Goal: Task Accomplishment & Management: Complete application form

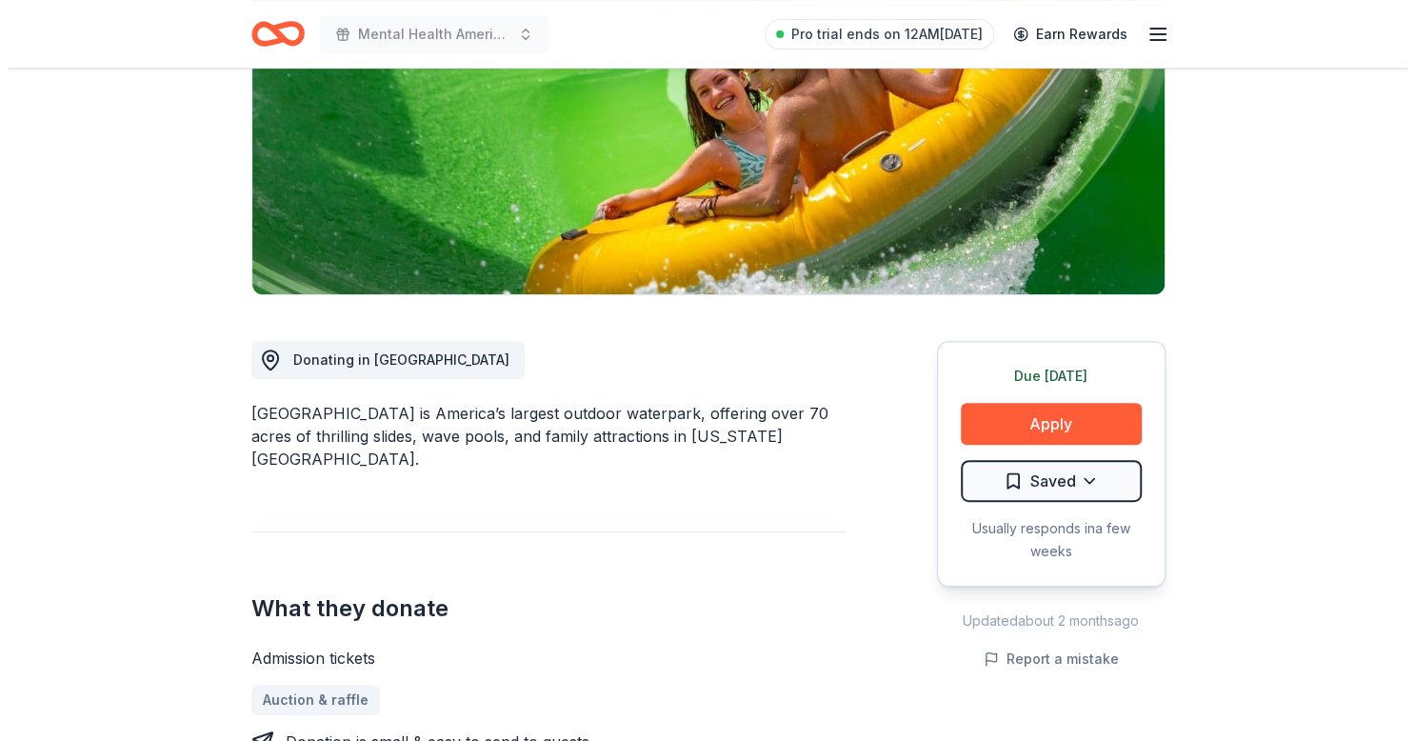
scroll to position [286, 0]
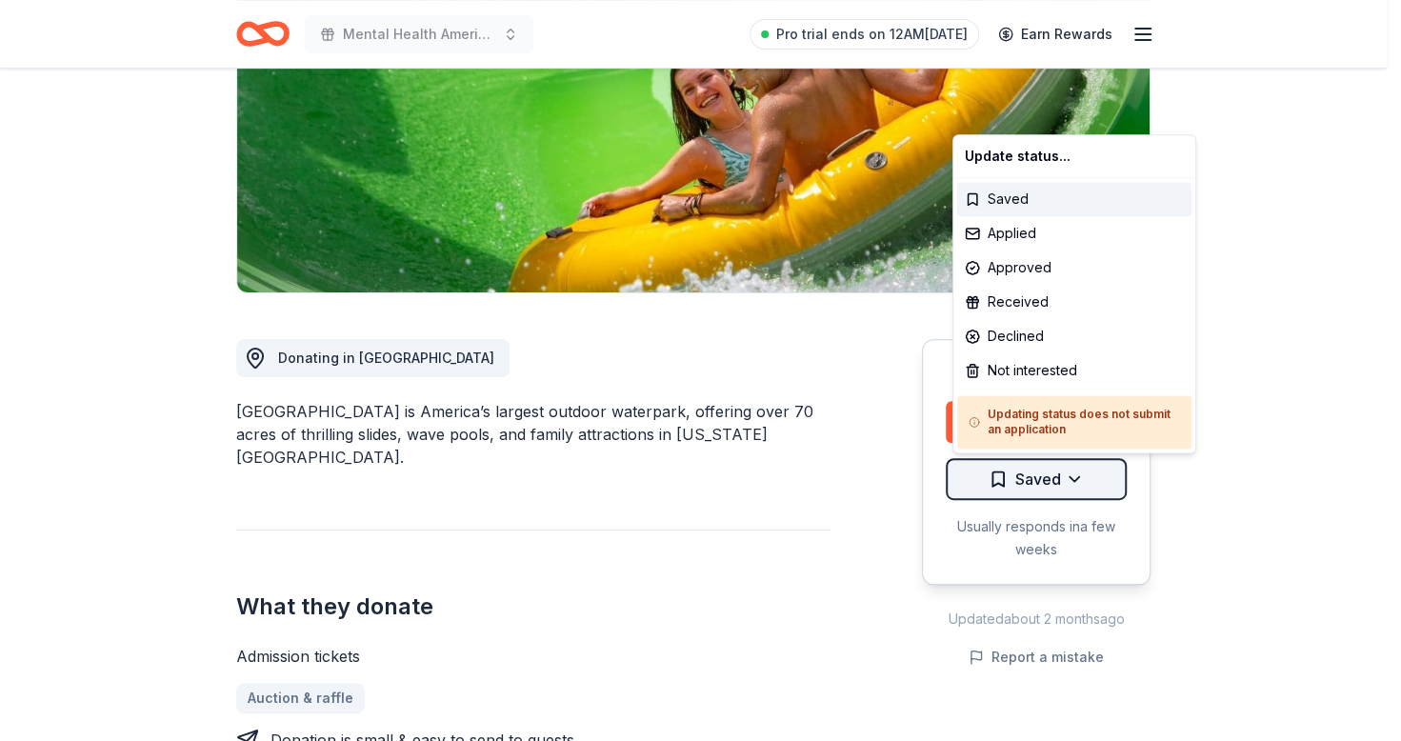
click at [1026, 455] on html "Mental Health America of WI 95th Anniversary Gala, "A Night of Healing & Hope" …" at bounding box center [700, 84] width 1401 height 741
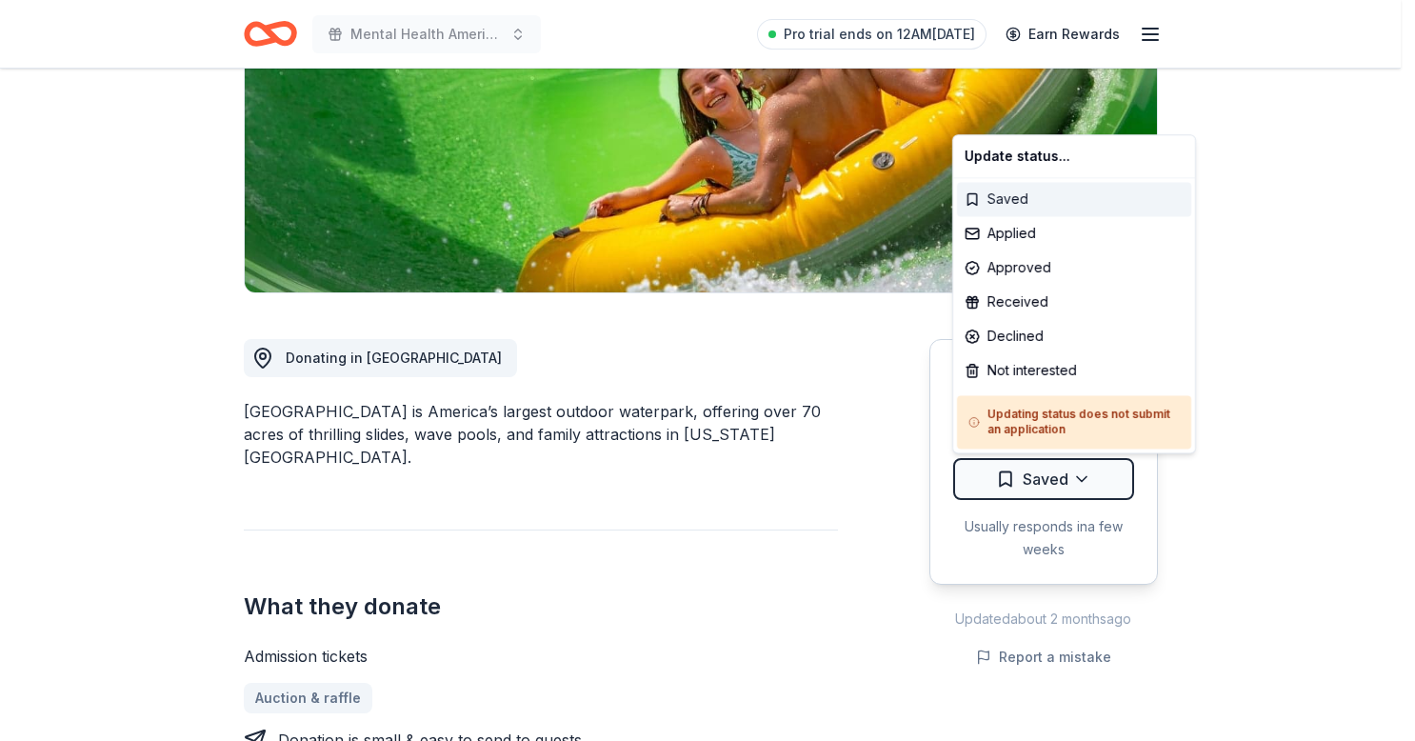
click at [1012, 193] on div "Saved" at bounding box center [1074, 199] width 234 height 34
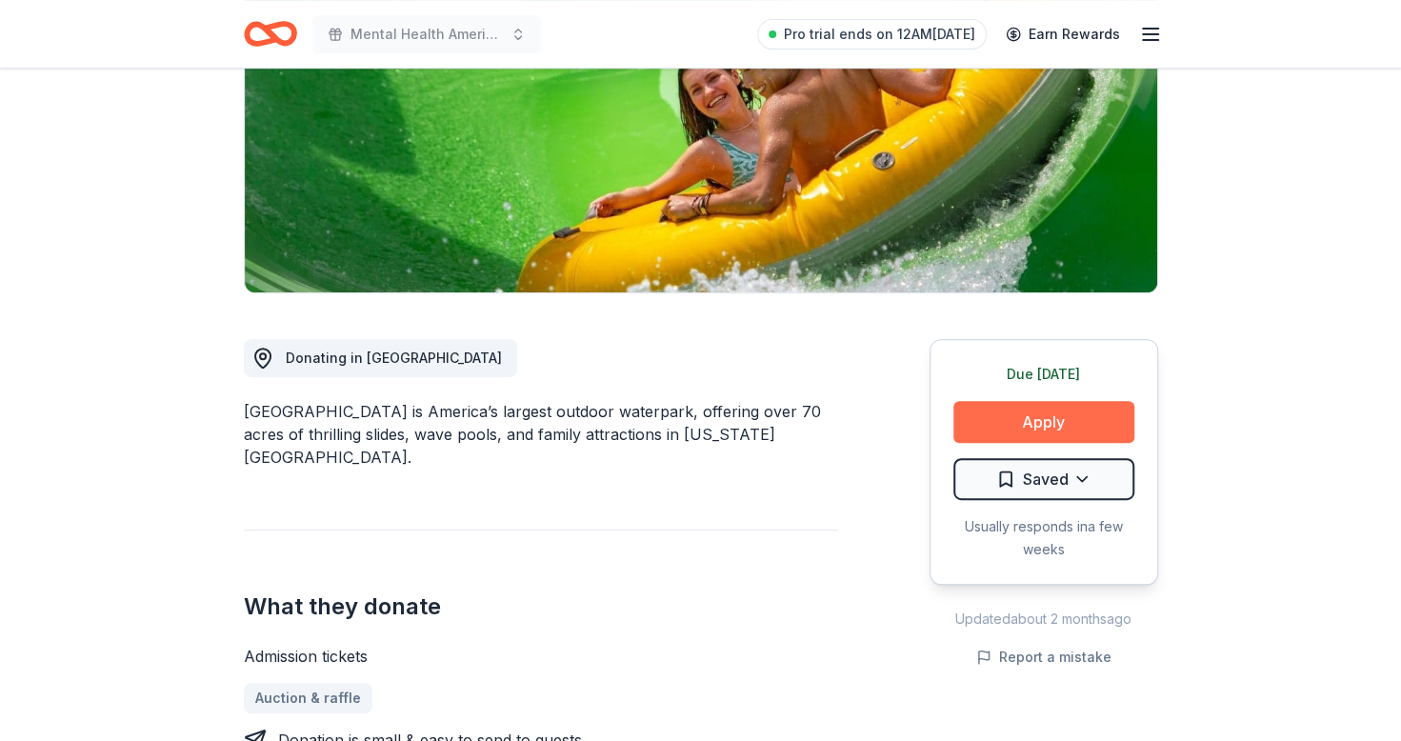
click at [1055, 411] on button "Apply" at bounding box center [1043, 422] width 181 height 42
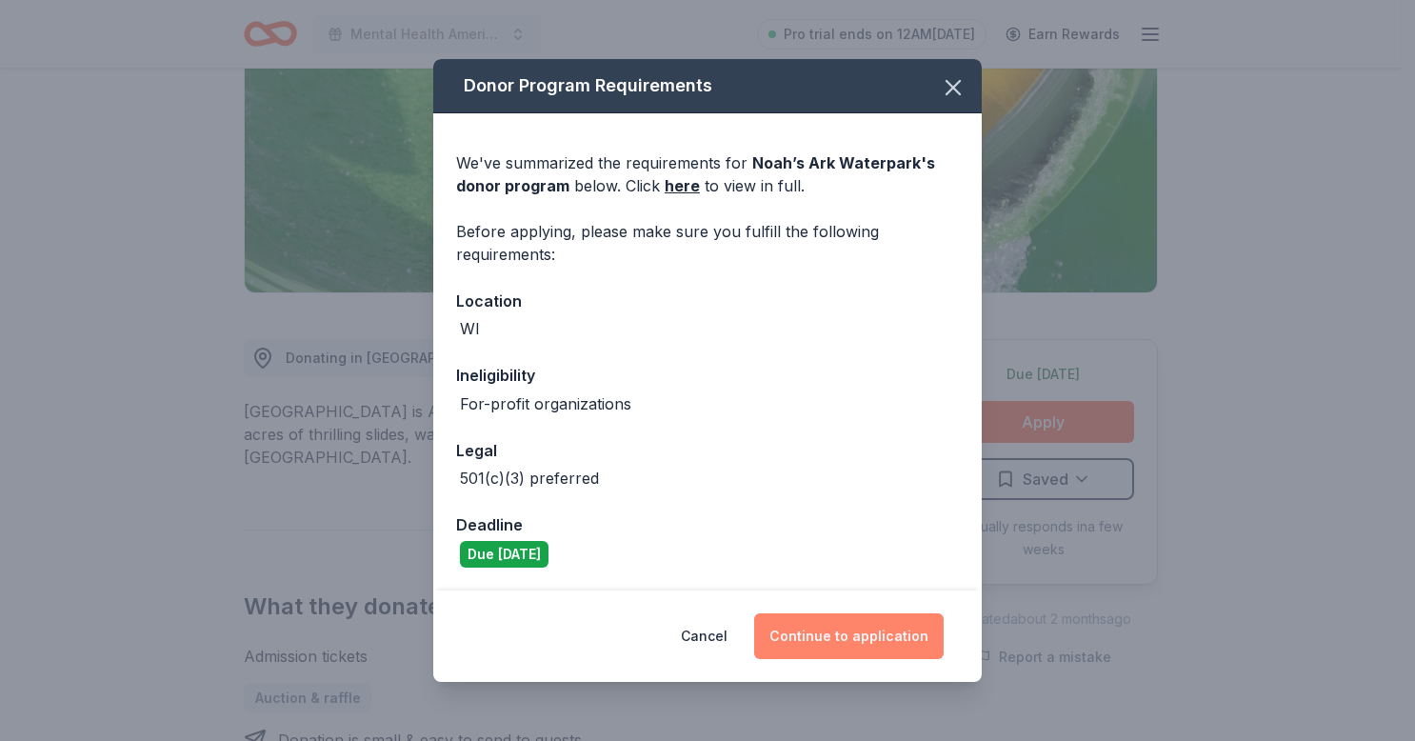
click at [823, 631] on button "Continue to application" at bounding box center [849, 636] width 190 height 46
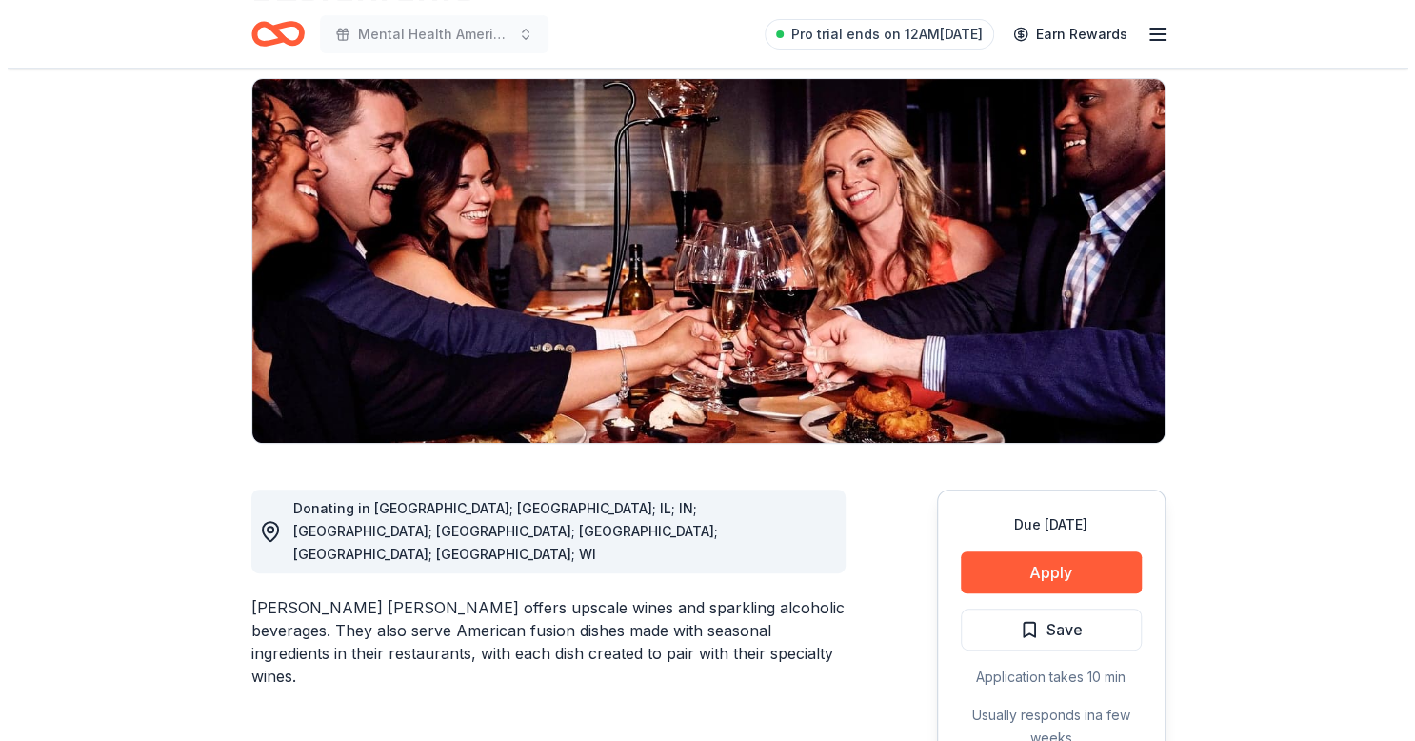
scroll to position [231, 0]
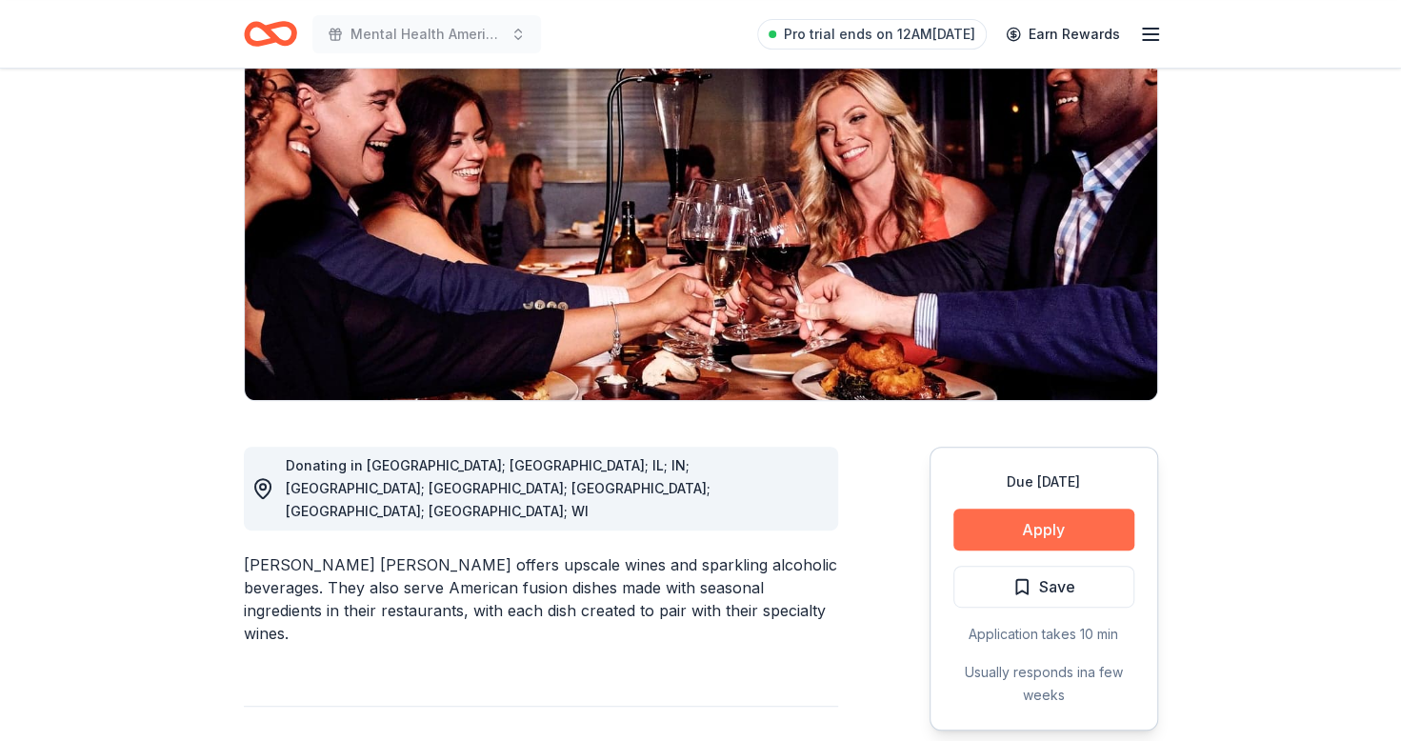
click at [1034, 509] on button "Apply" at bounding box center [1043, 530] width 181 height 42
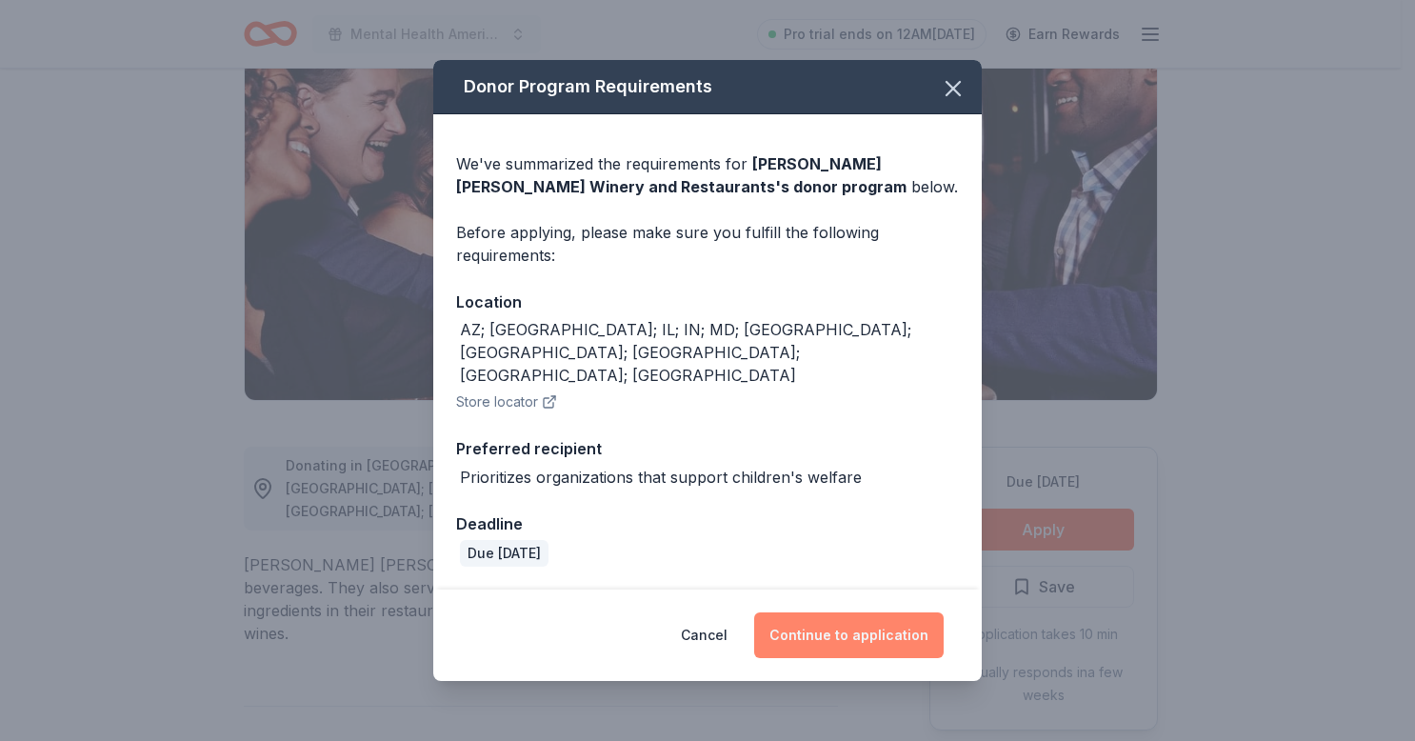
click at [878, 612] on button "Continue to application" at bounding box center [849, 635] width 190 height 46
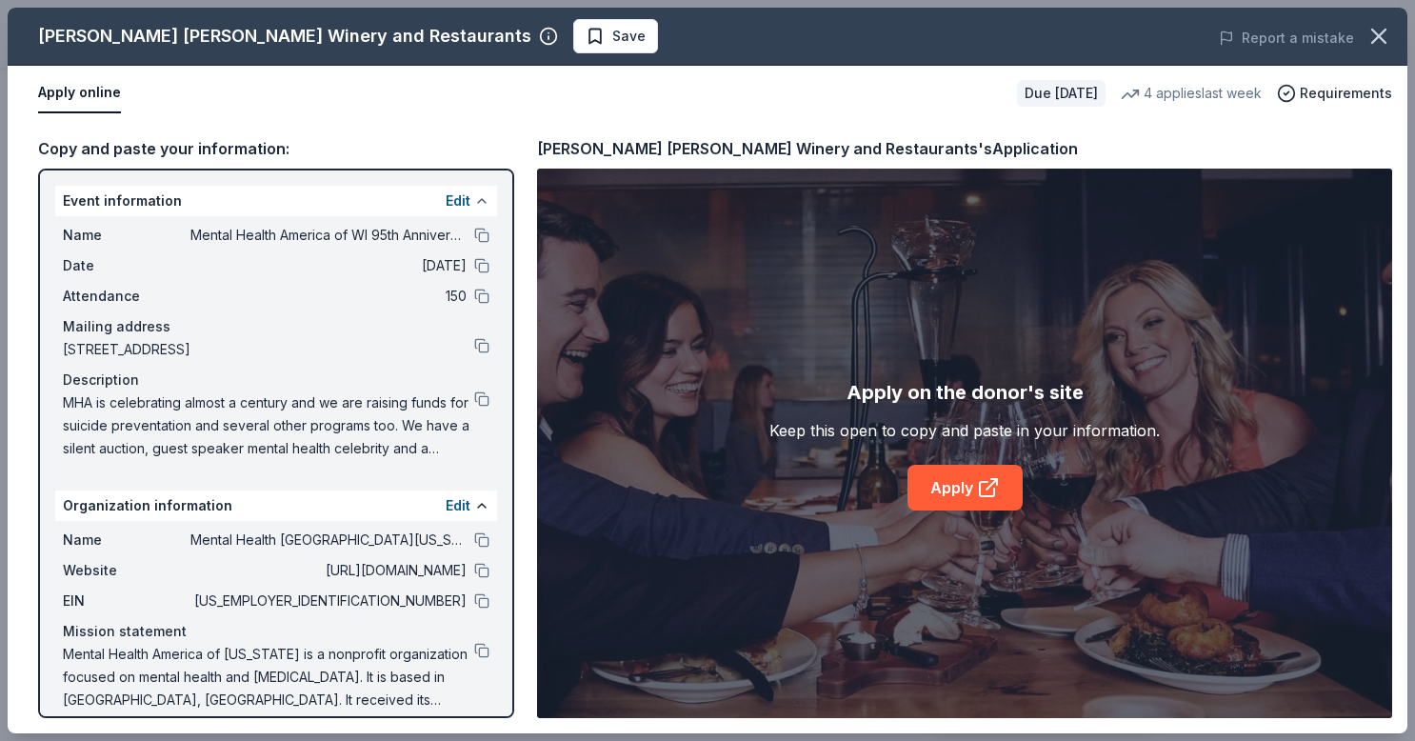
click at [474, 202] on button at bounding box center [481, 200] width 15 height 15
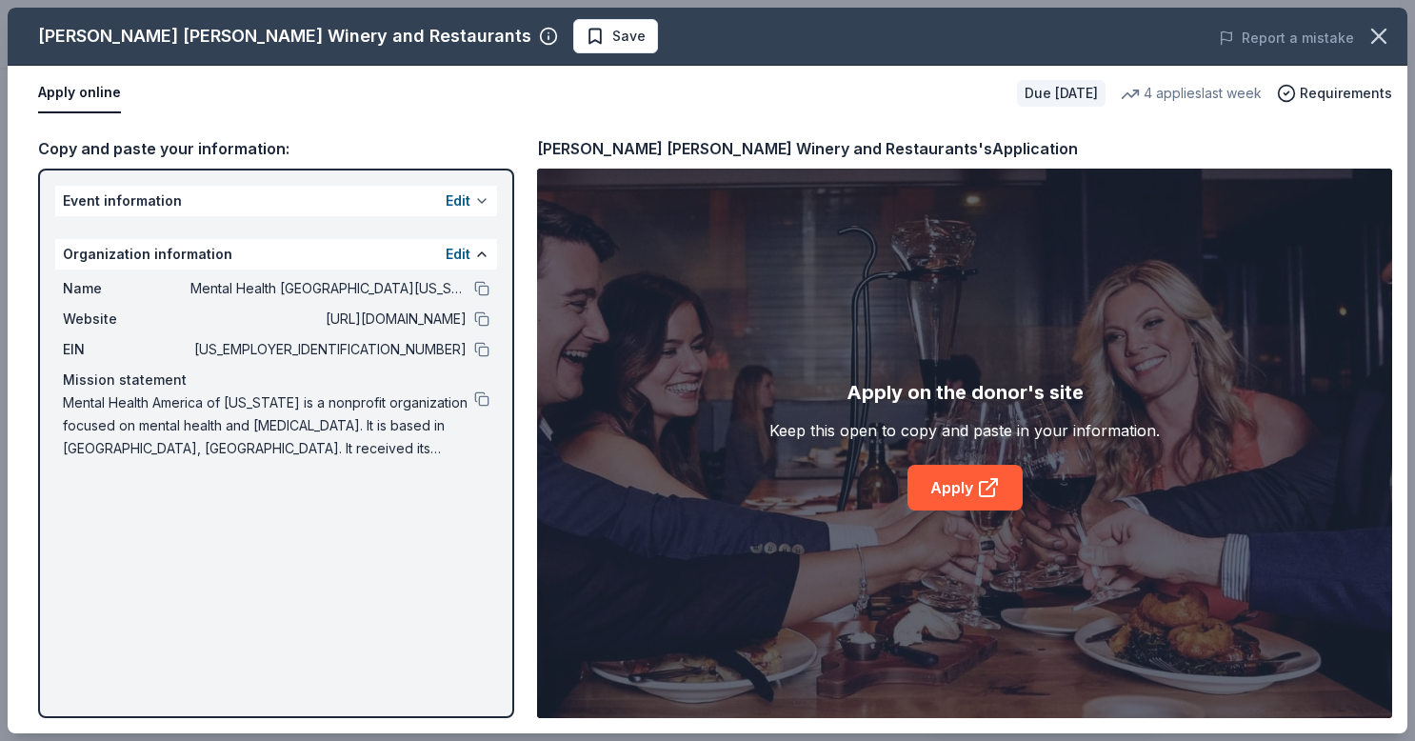
click at [465, 202] on button "Edit" at bounding box center [458, 201] width 25 height 23
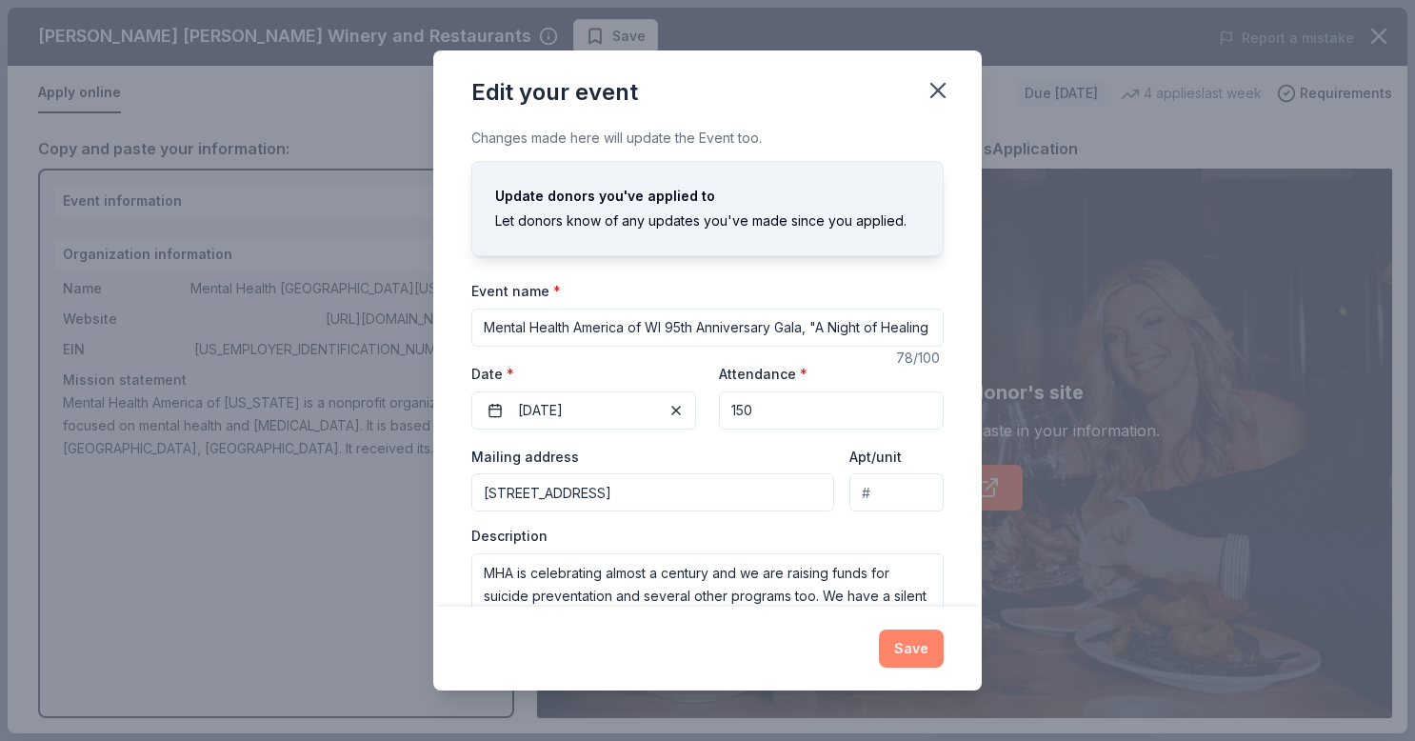
click at [907, 642] on button "Save" at bounding box center [911, 649] width 65 height 38
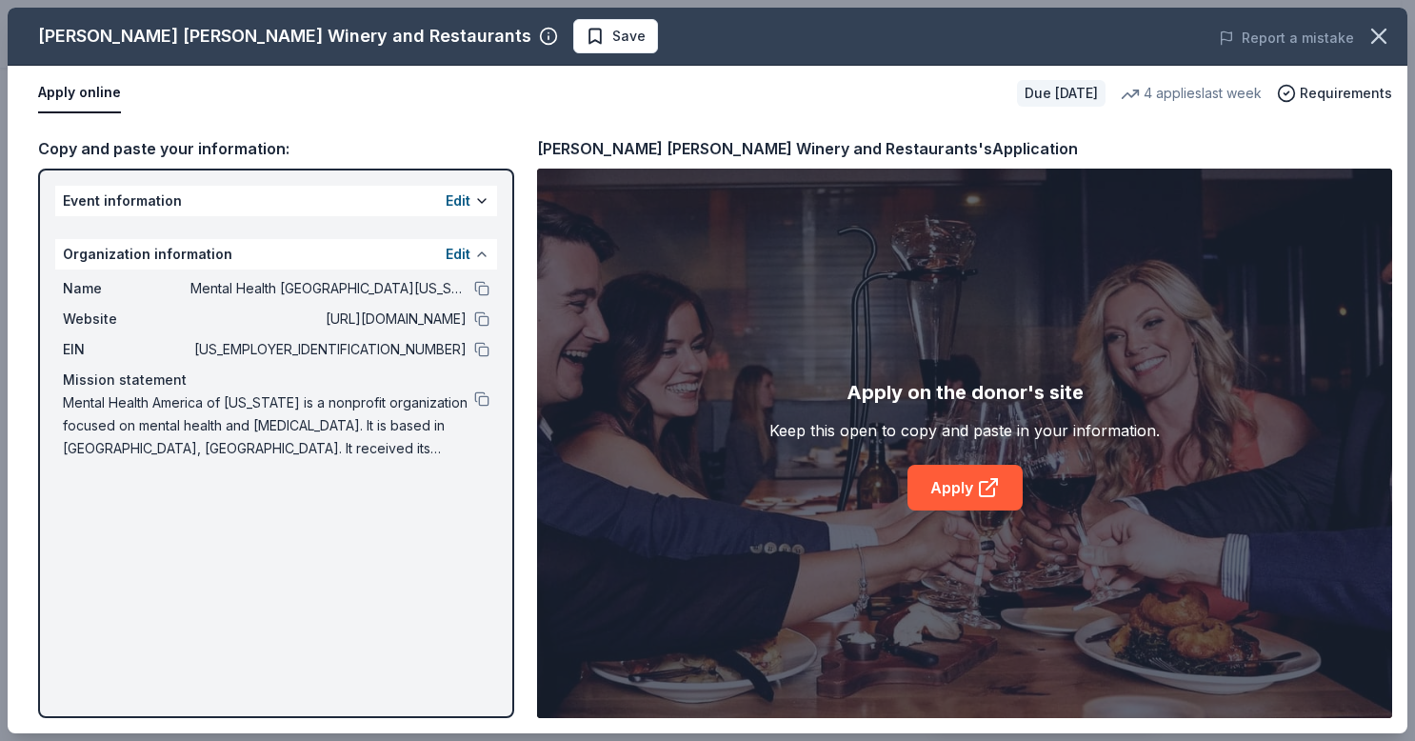
click at [476, 254] on button at bounding box center [481, 254] width 15 height 15
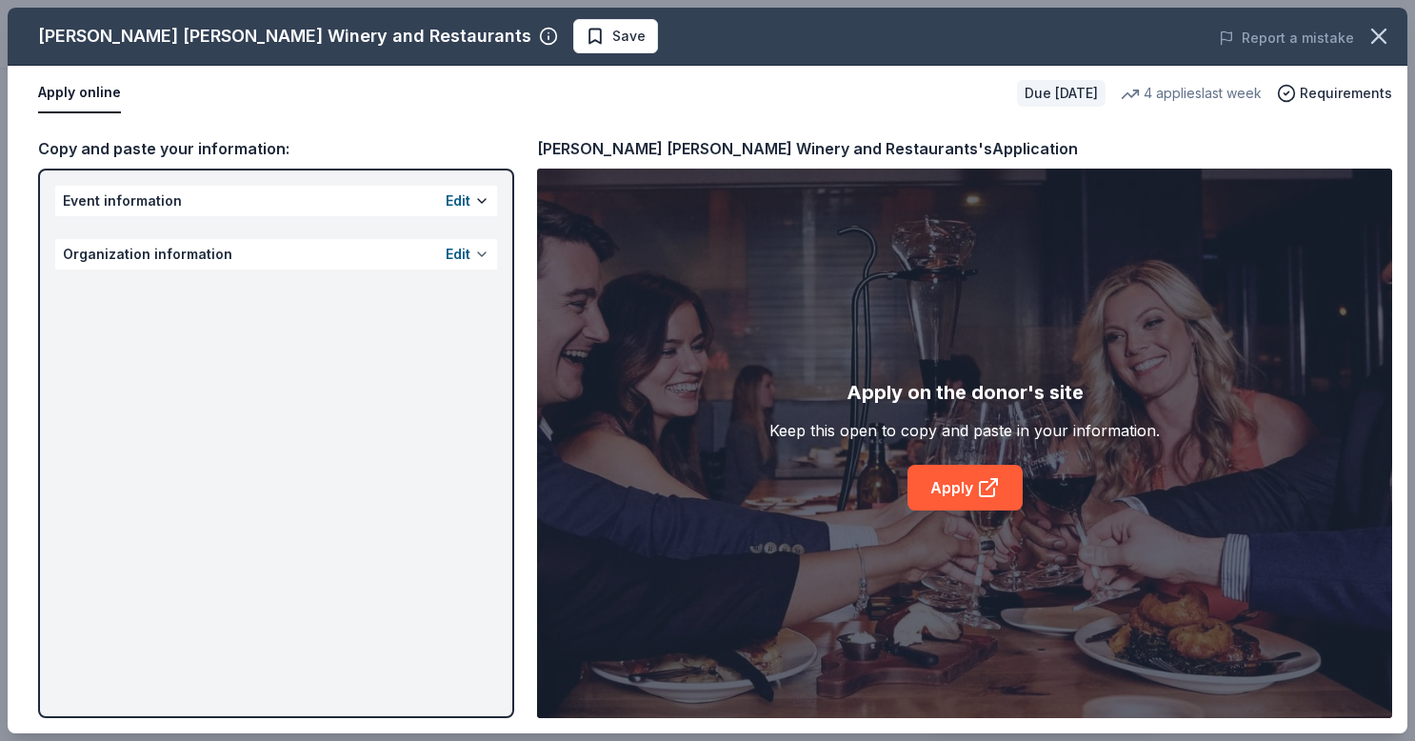
click at [476, 254] on button at bounding box center [481, 254] width 15 height 15
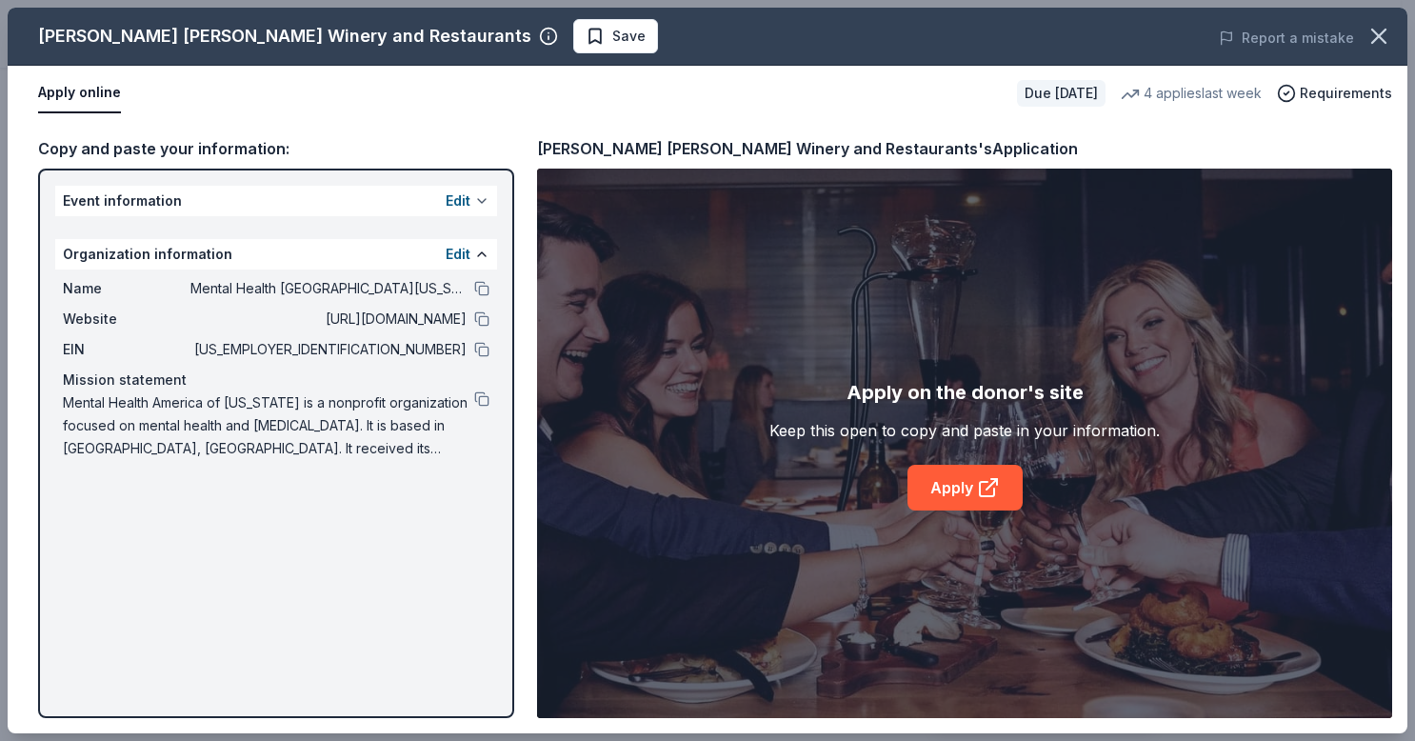
click at [476, 198] on button at bounding box center [481, 200] width 15 height 15
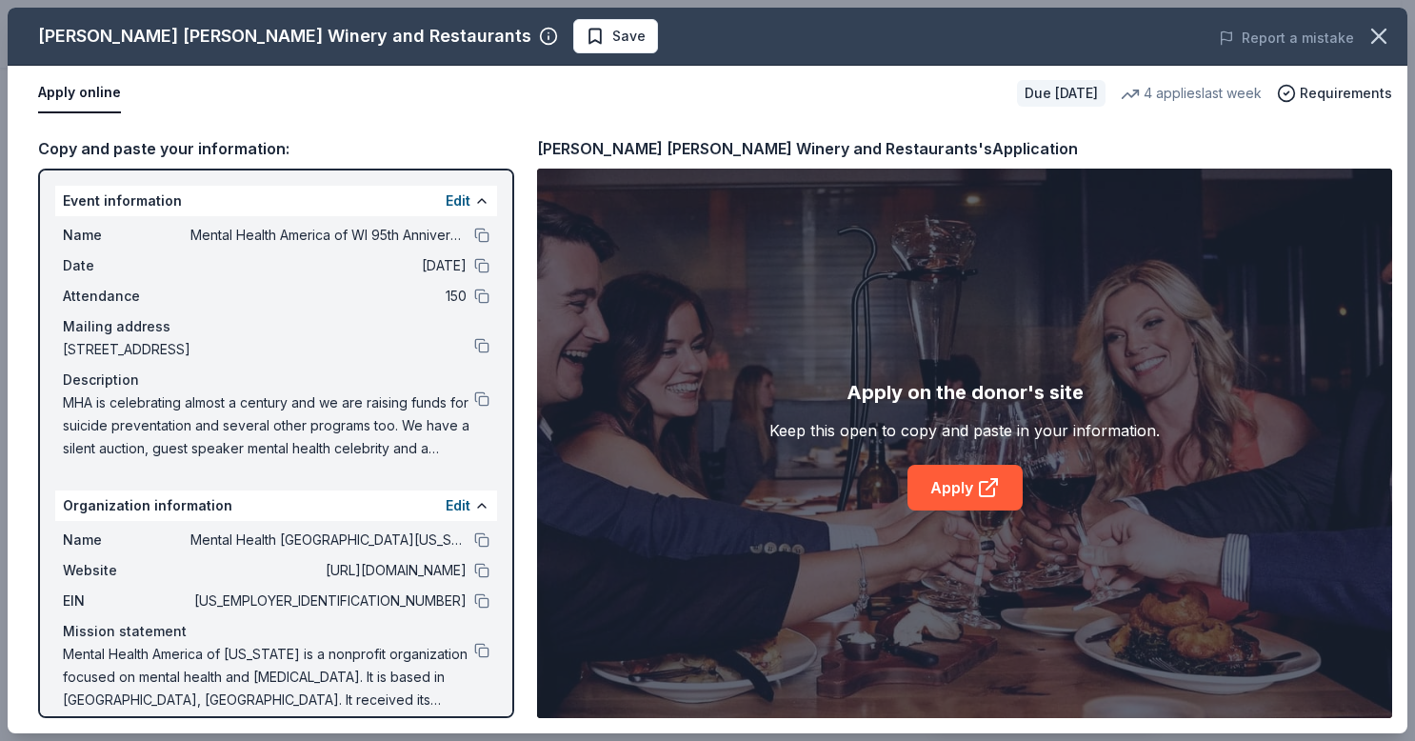
click at [441, 448] on span "MHA is celebrating almost a century and we are raising funds for suicide preven…" at bounding box center [268, 425] width 411 height 69
click at [421, 434] on span "MHA is celebrating almost a century and we are raising funds for suicide preven…" at bounding box center [268, 425] width 411 height 69
click at [932, 483] on link "Apply" at bounding box center [965, 488] width 115 height 46
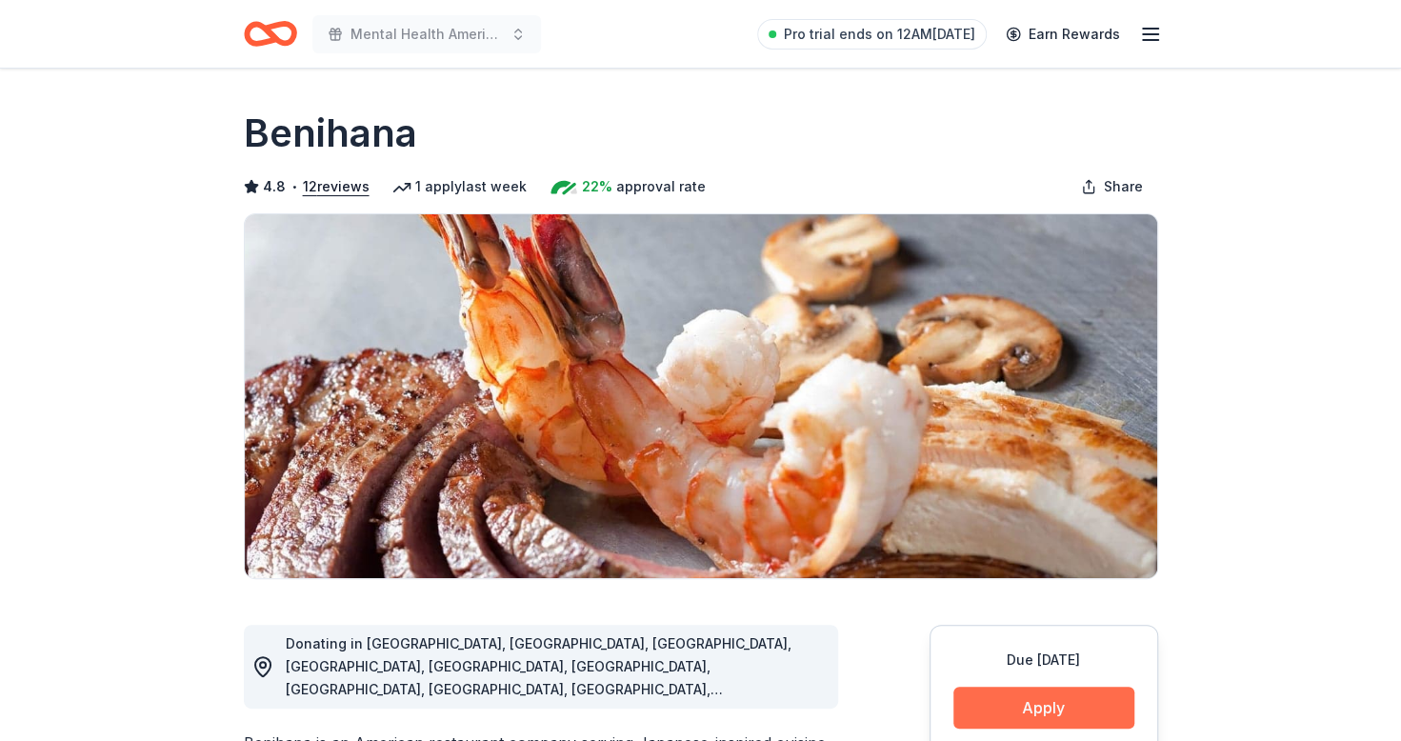
click at [1013, 704] on button "Apply" at bounding box center [1043, 708] width 181 height 42
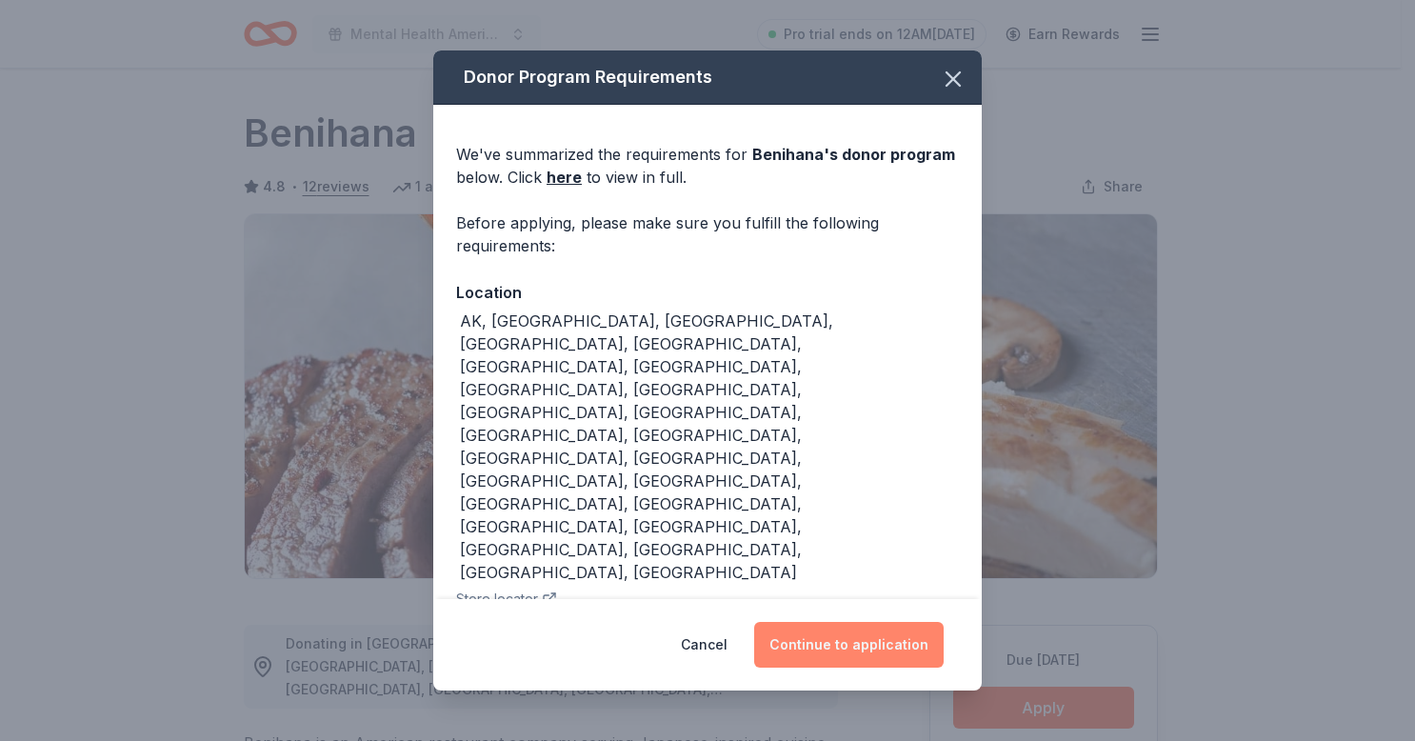
click at [918, 650] on button "Continue to application" at bounding box center [849, 645] width 190 height 46
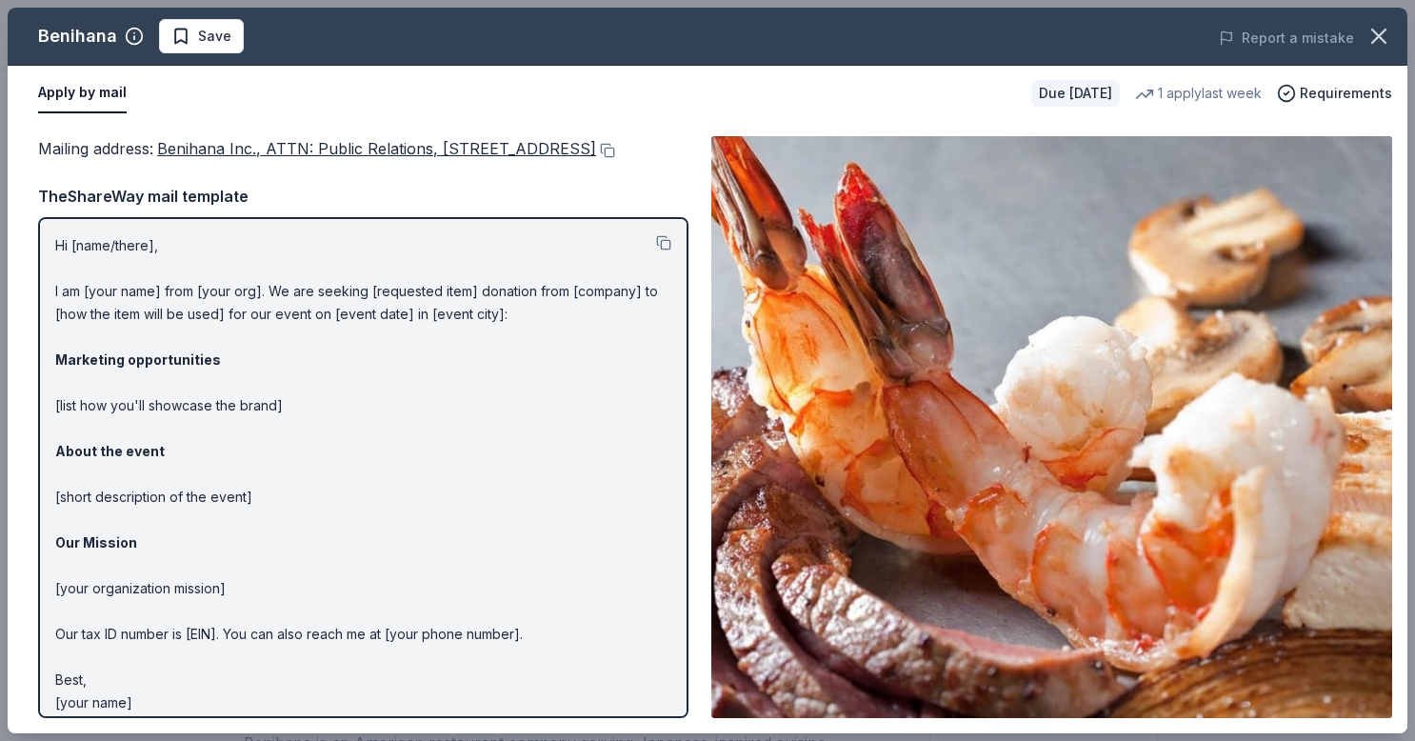
scroll to position [38, 0]
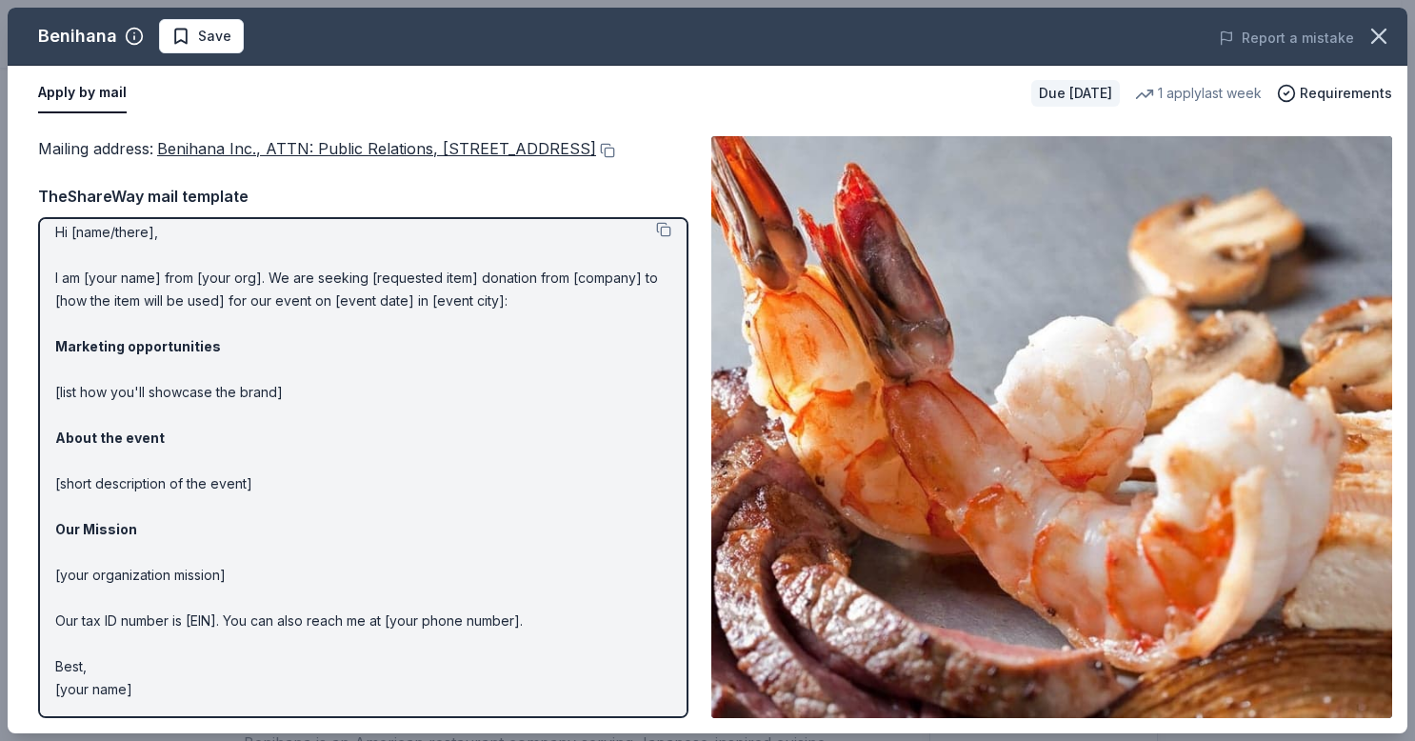
drag, startPoint x: 166, startPoint y: 692, endPoint x: 90, endPoint y: 543, distance: 167.0
click at [90, 543] on p "Hi [name/there], I am [your name] from [your org]. We are seeking [requested it…" at bounding box center [363, 461] width 616 height 480
drag, startPoint x: 148, startPoint y: 685, endPoint x: 74, endPoint y: 605, distance: 108.5
click at [74, 605] on p "Hi [name/there], I am [your name] from [your org]. We are seeking [requested it…" at bounding box center [363, 461] width 616 height 480
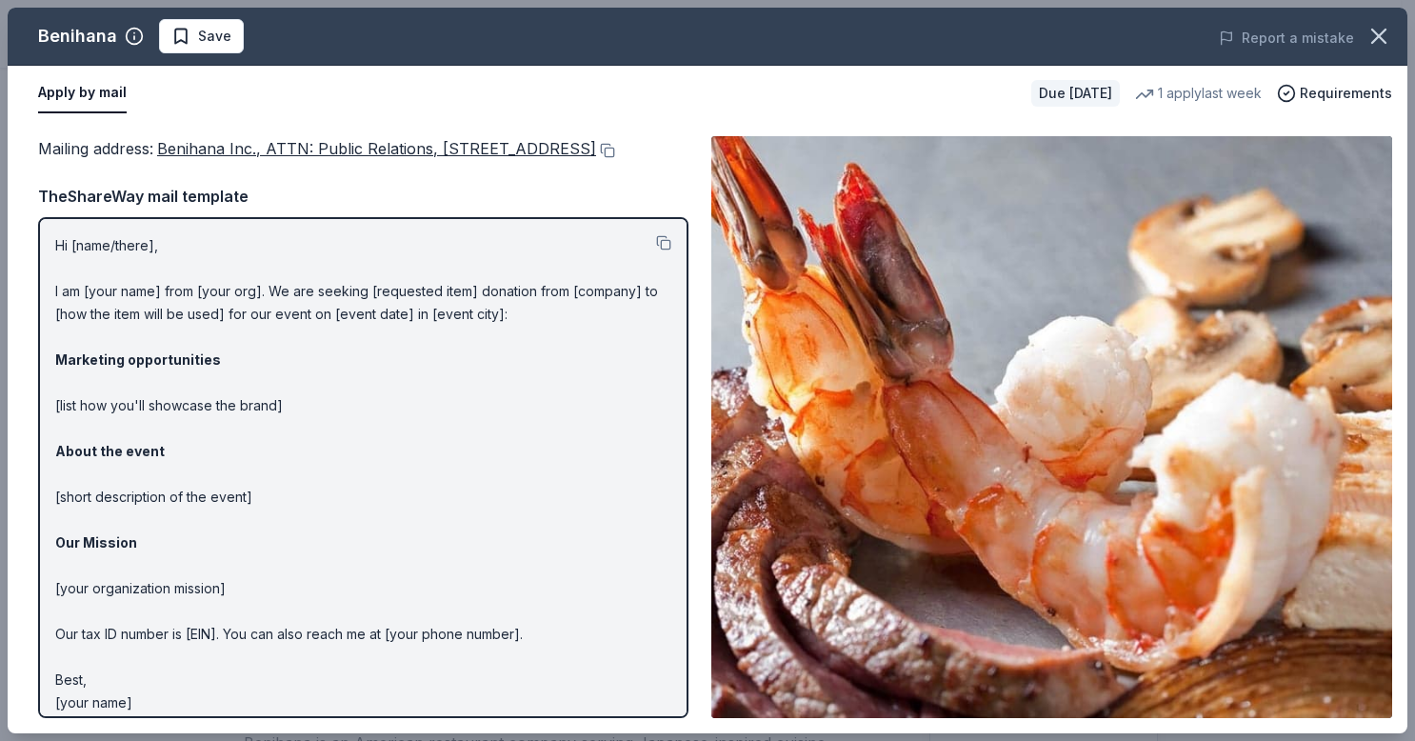
click at [60, 270] on p "Hi [name/there], I am [your name] from [your org]. We are seeking [requested it…" at bounding box center [363, 474] width 616 height 480
click at [59, 269] on p "Hi [name/there], I am [your name] from [your org]. We are seeking [requested it…" at bounding box center [363, 474] width 616 height 480
drag, startPoint x: 56, startPoint y: 268, endPoint x: 109, endPoint y: 307, distance: 65.3
click at [108, 301] on p "Hi [name/there], I am [your name] from [your org]. We are seeking [requested it…" at bounding box center [363, 474] width 616 height 480
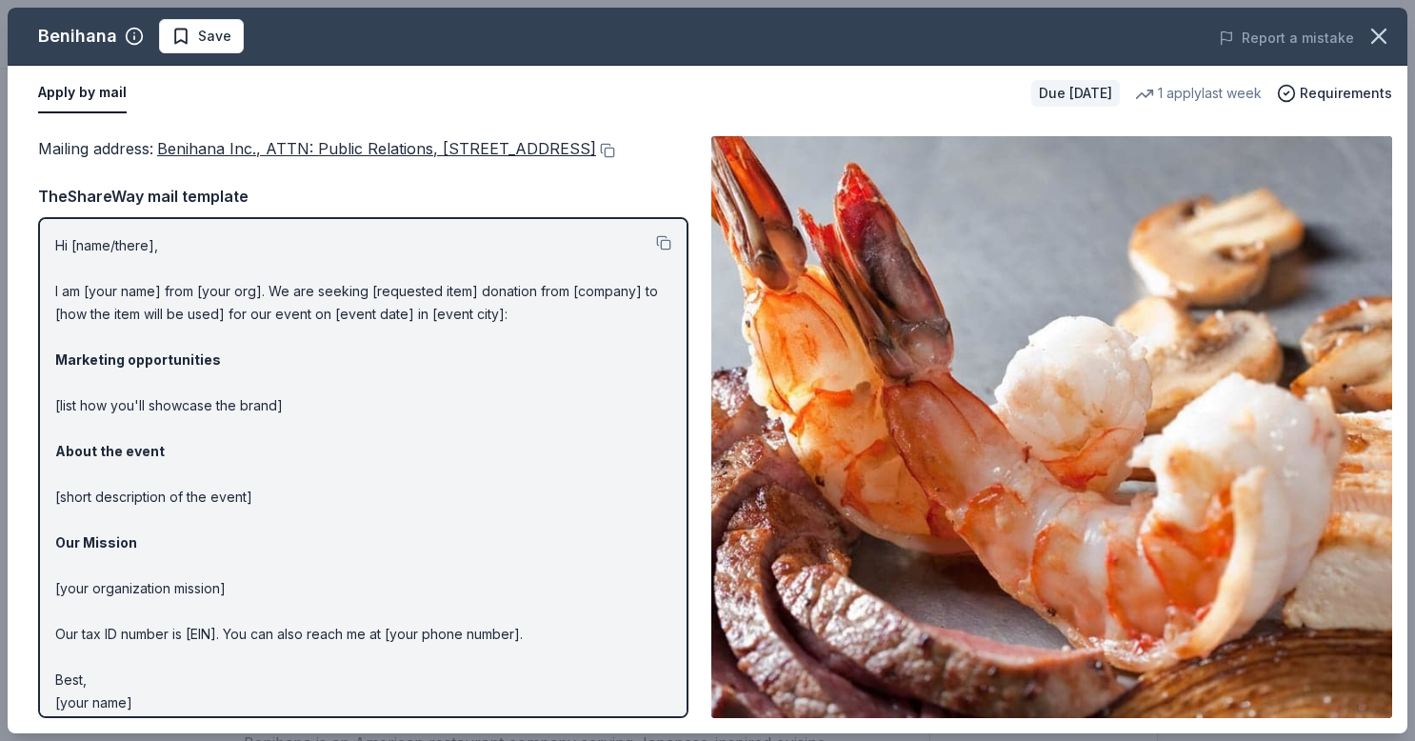
click at [114, 331] on p "Hi [name/there], I am [your name] from [your org]. We are seeking [requested it…" at bounding box center [363, 474] width 616 height 480
drag, startPoint x: 302, startPoint y: 401, endPoint x: 395, endPoint y: 446, distance: 103.5
click at [395, 446] on p "Hi [name/there], I am [your name] from [your org]. We are seeking [requested it…" at bounding box center [363, 474] width 616 height 480
click at [385, 423] on p "Hi [name/there], I am [your name] from [your org]. We are seeking [requested it…" at bounding box center [363, 474] width 616 height 480
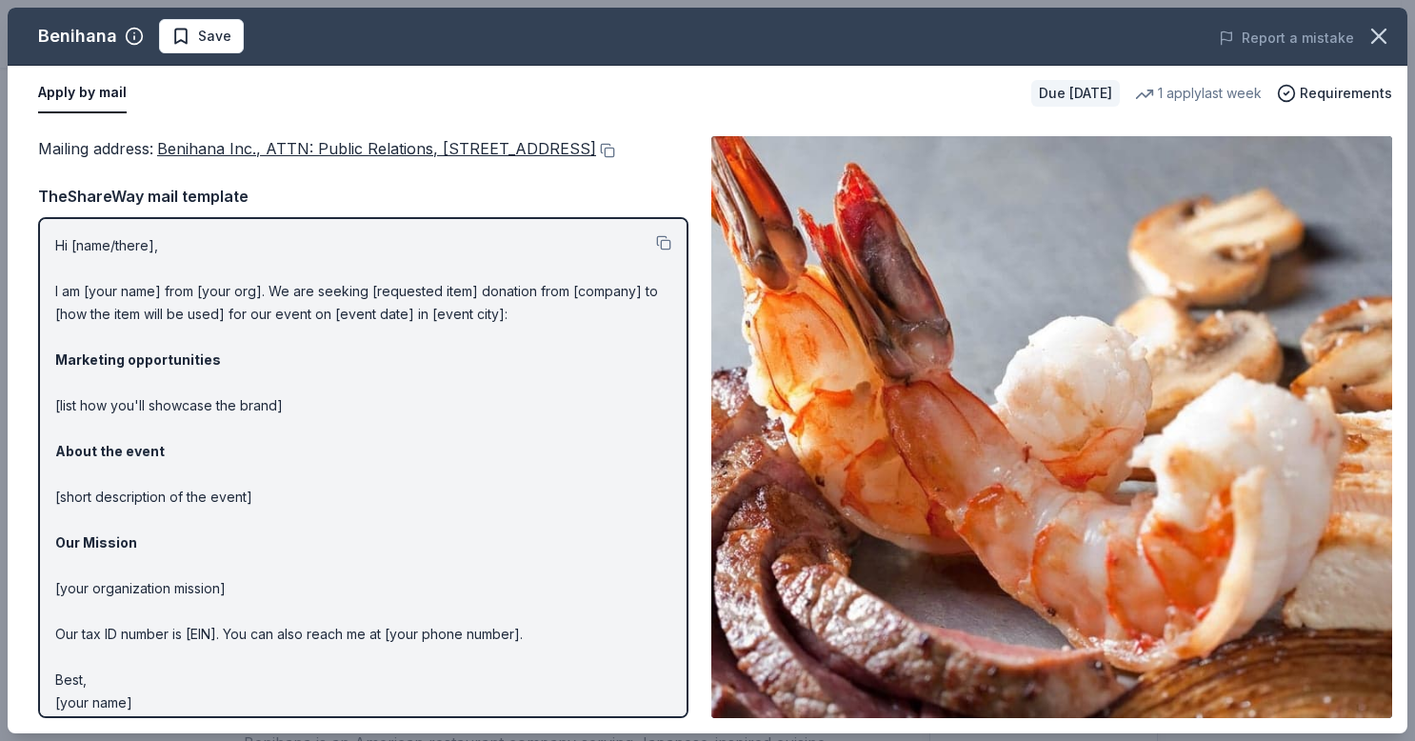
drag, startPoint x: 385, startPoint y: 423, endPoint x: 371, endPoint y: 455, distance: 35.0
click at [371, 455] on p "Hi [name/there], I am [your name] from [your org]. We are seeking [requested it…" at bounding box center [363, 474] width 616 height 480
click at [344, 423] on p "Hi [name/there], I am [your name] from [your org]. We are seeking [requested it…" at bounding box center [363, 474] width 616 height 480
drag, startPoint x: 344, startPoint y: 423, endPoint x: 341, endPoint y: 477, distance: 54.4
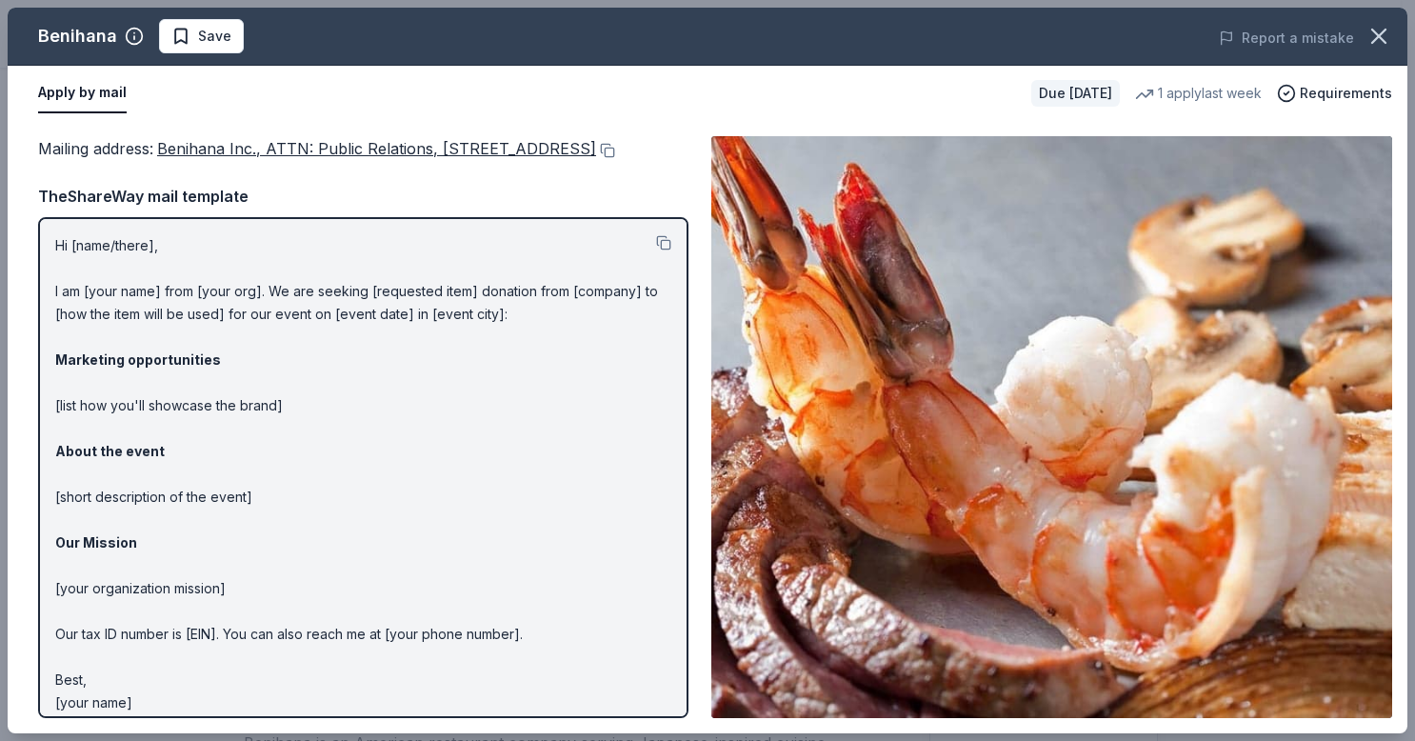
click at [341, 477] on p "Hi [name/there], I am [your name] from [your org]. We are seeking [requested it…" at bounding box center [363, 474] width 616 height 480
click at [159, 267] on p "Hi [name/there], I am [your name] from [your org]. We are seeking [requested it…" at bounding box center [363, 474] width 616 height 480
click at [656, 251] on button at bounding box center [663, 242] width 15 height 15
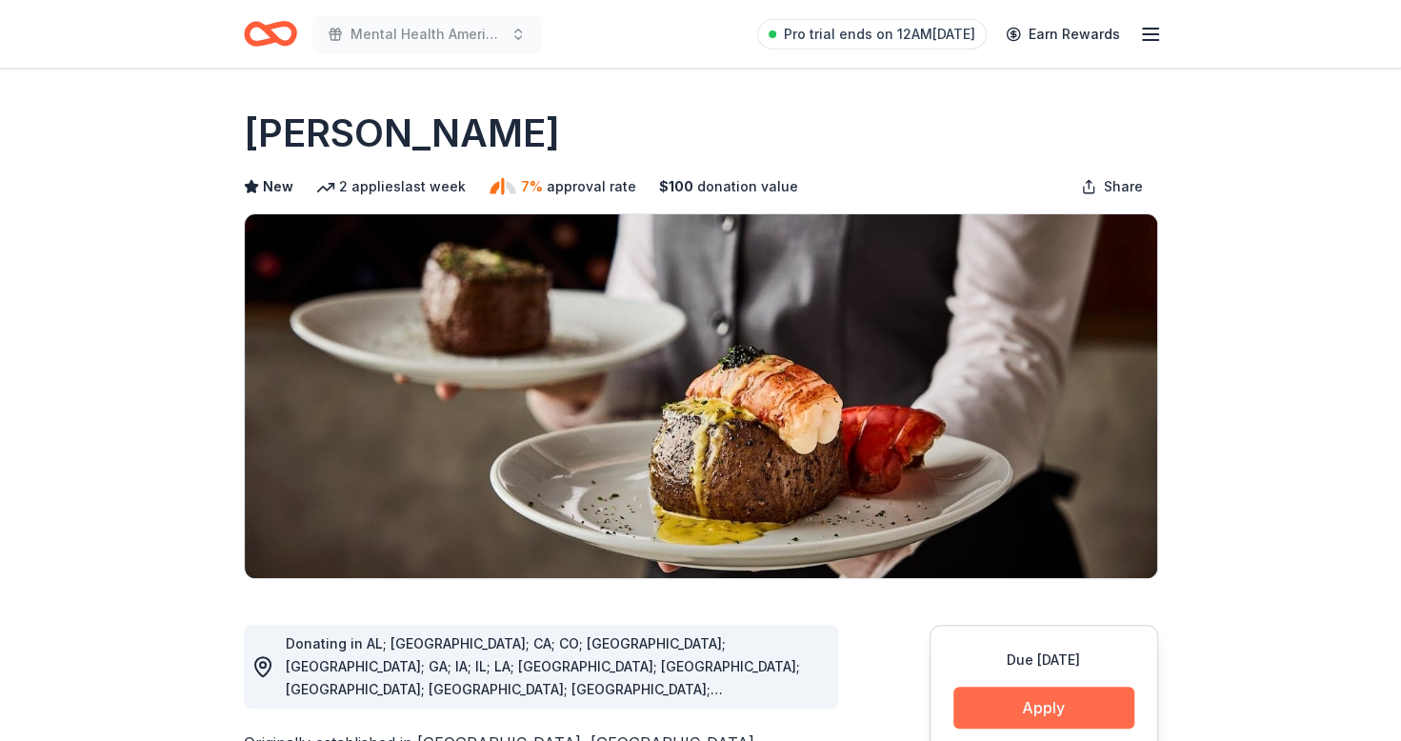
click at [1021, 712] on button "Apply" at bounding box center [1043, 708] width 181 height 42
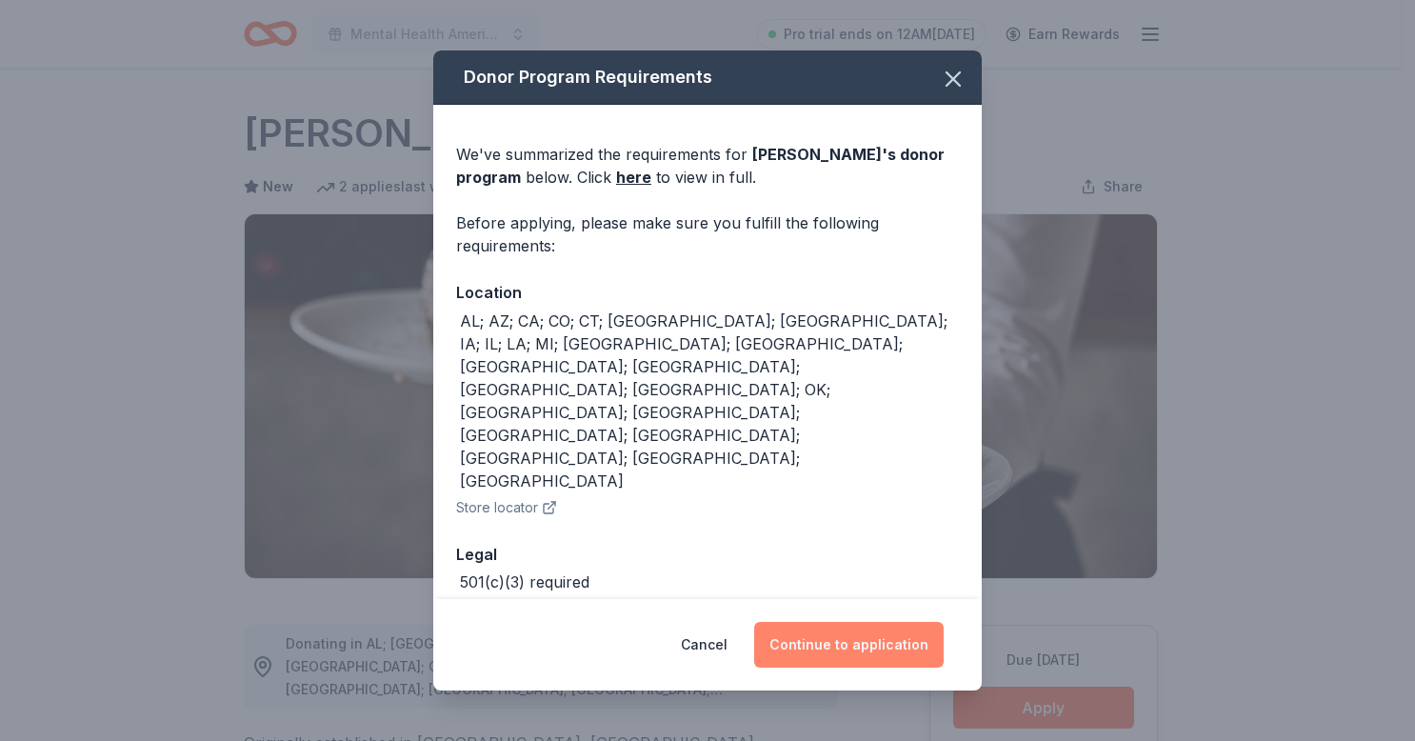
click at [886, 622] on button "Continue to application" at bounding box center [849, 645] width 190 height 46
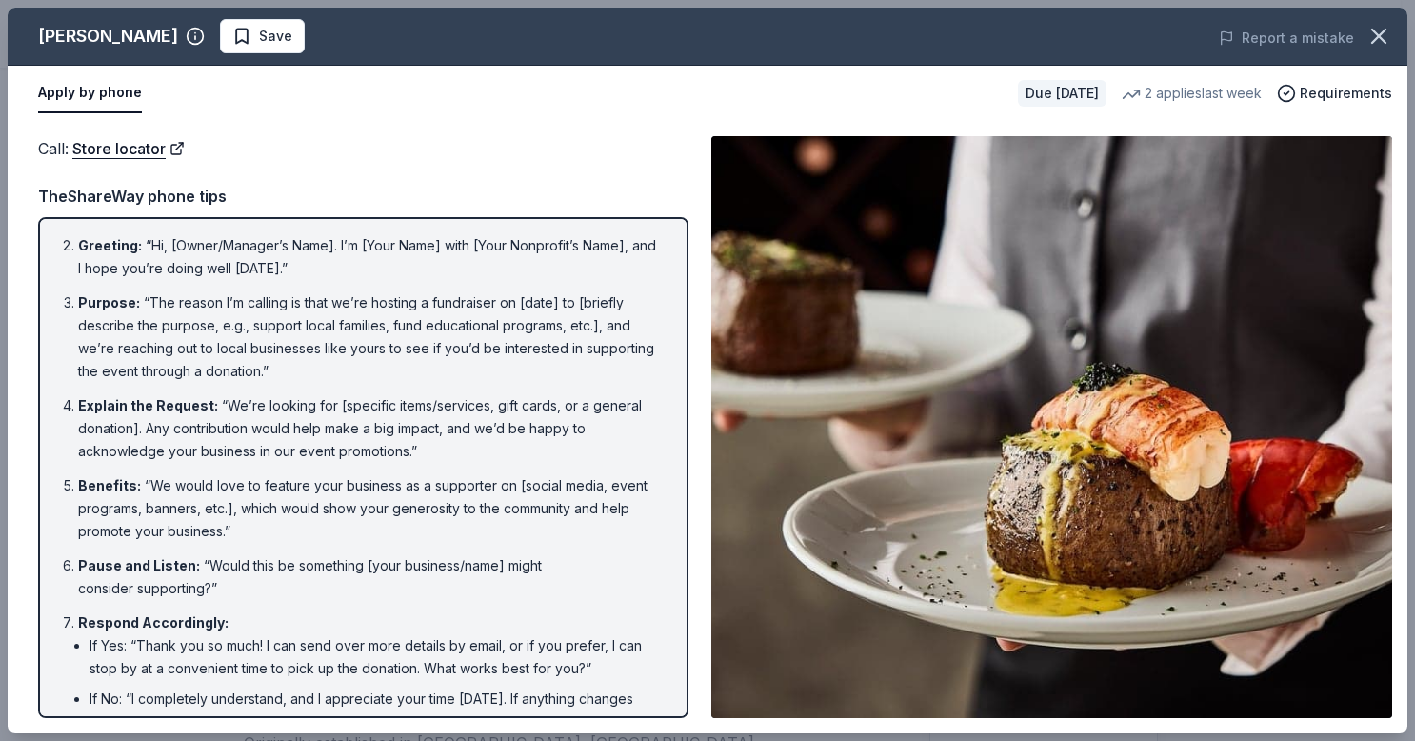
scroll to position [13, 0]
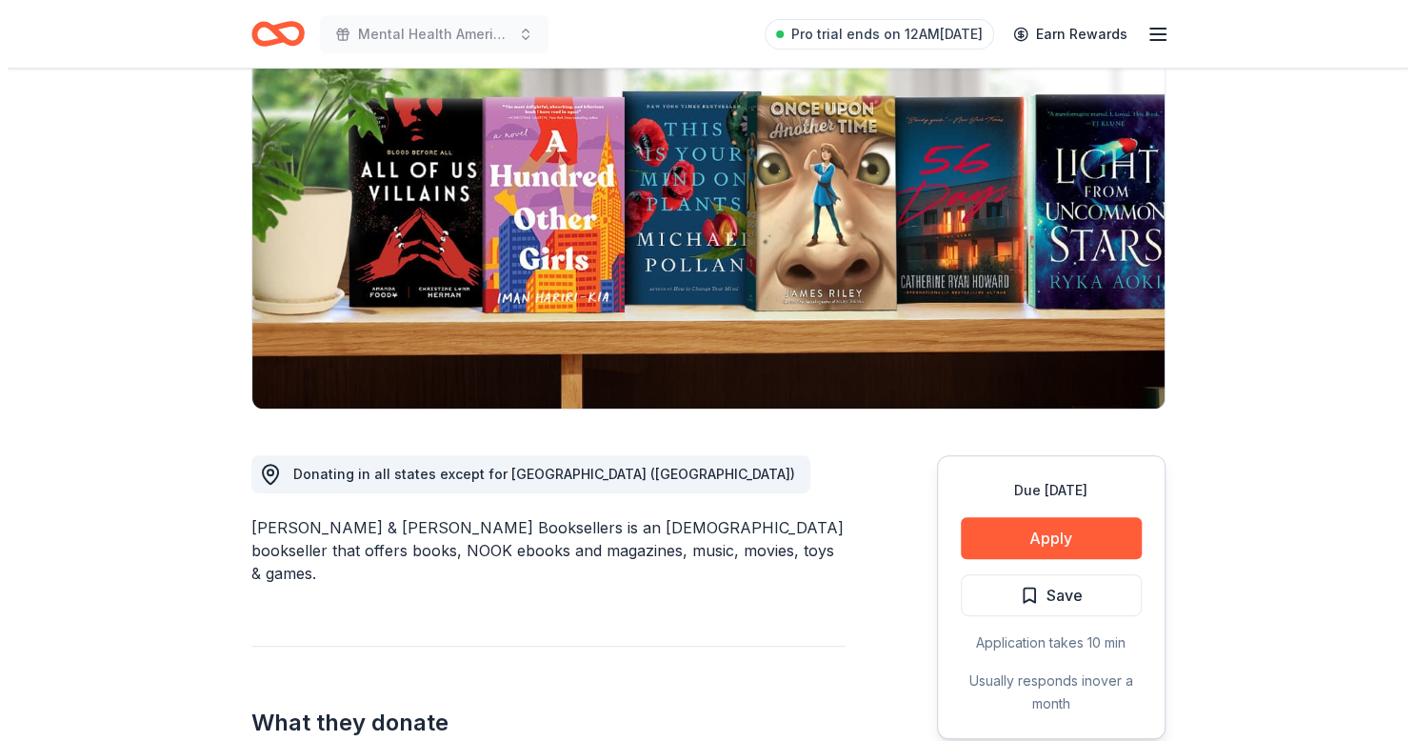
scroll to position [206, 0]
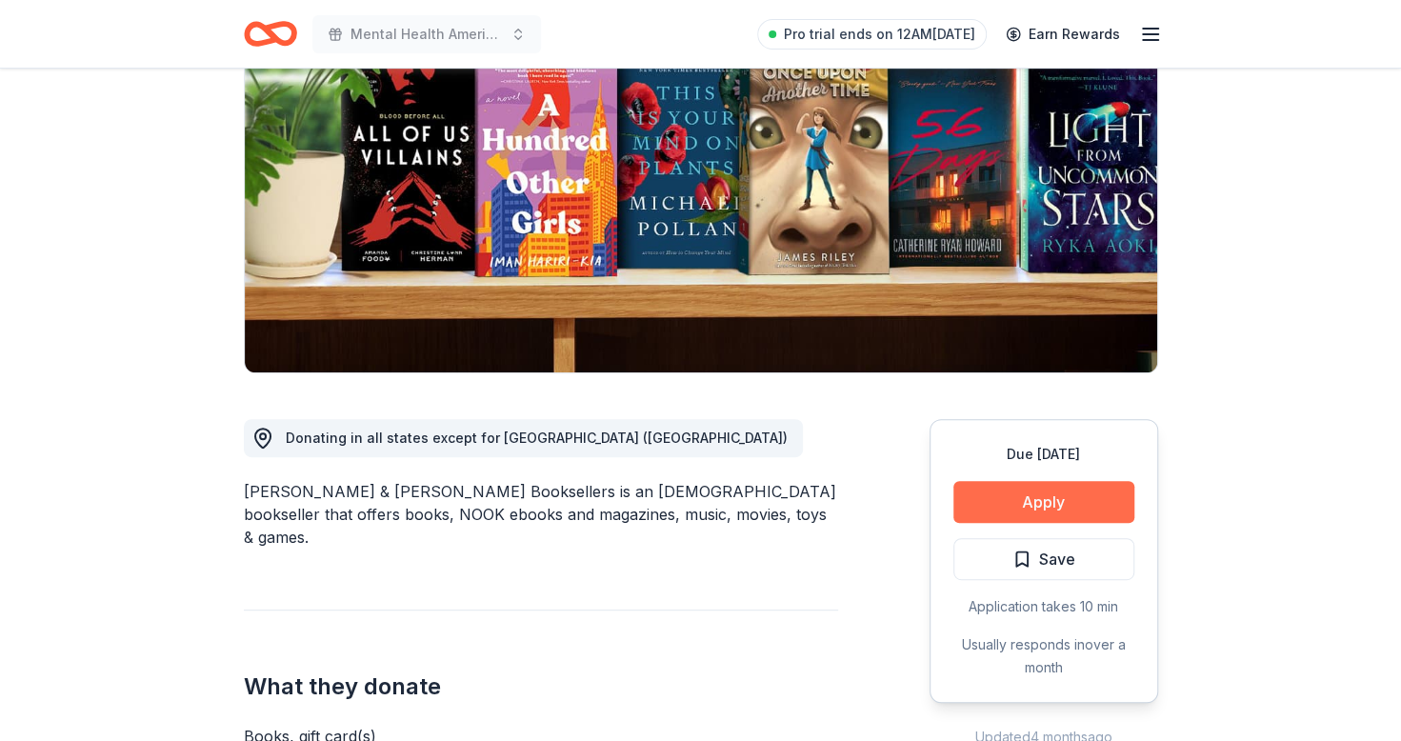
click at [1078, 491] on button "Apply" at bounding box center [1043, 502] width 181 height 42
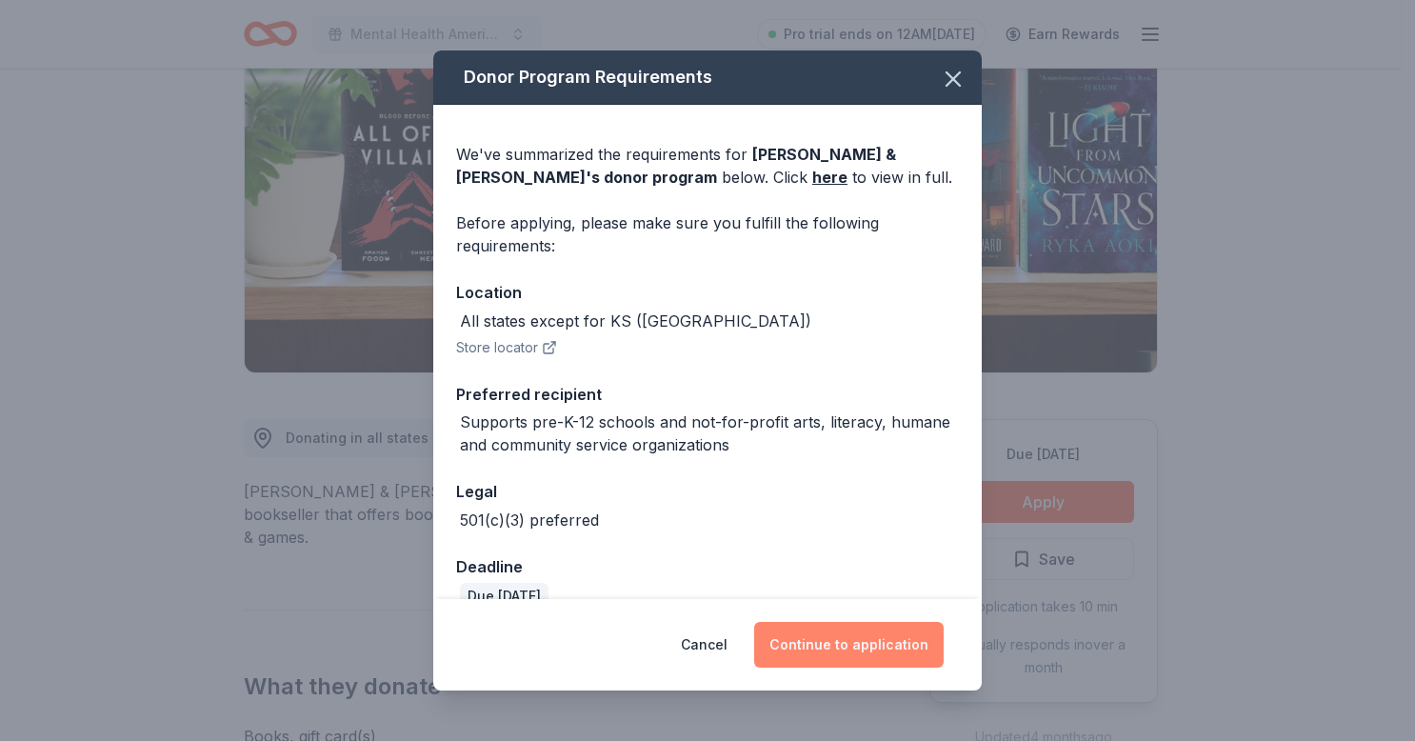
click at [827, 636] on button "Continue to application" at bounding box center [849, 645] width 190 height 46
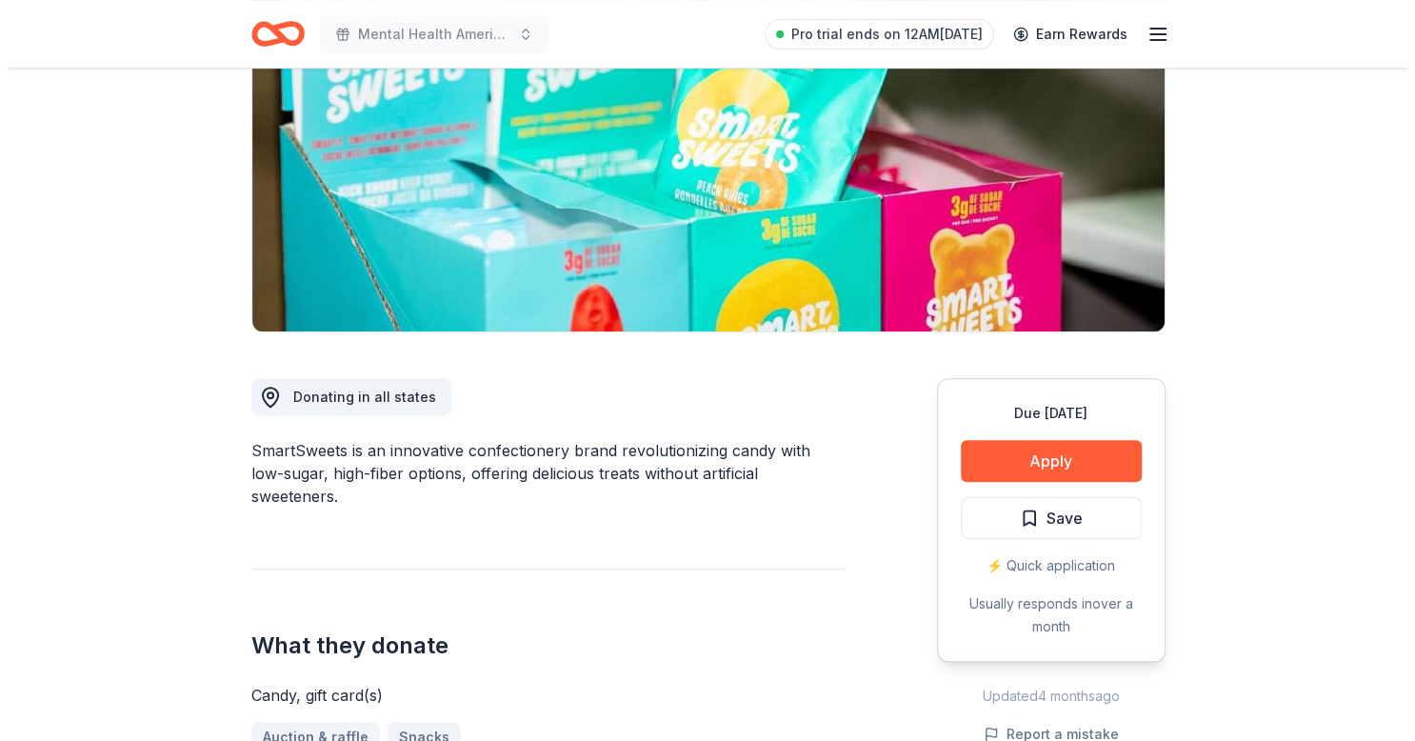
scroll to position [259, 0]
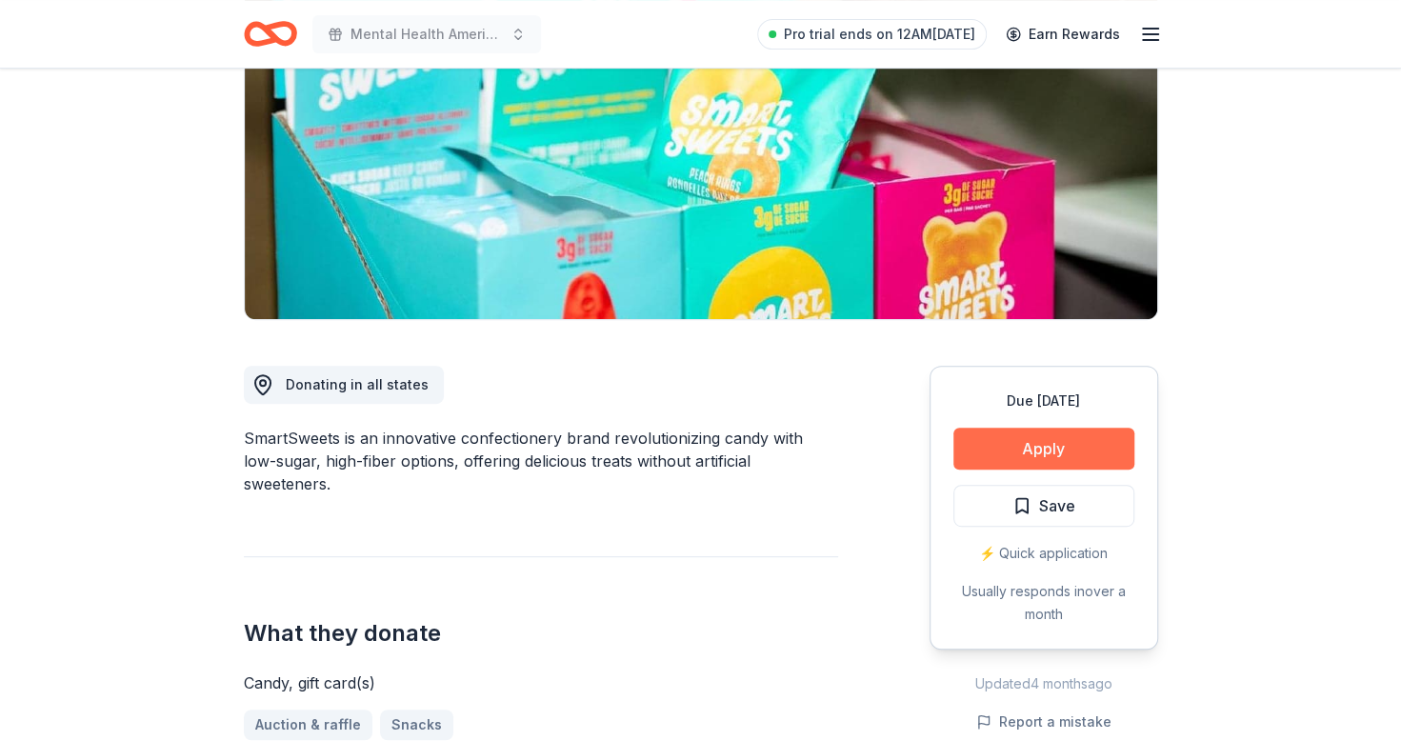
click at [1091, 449] on button "Apply" at bounding box center [1043, 449] width 181 height 42
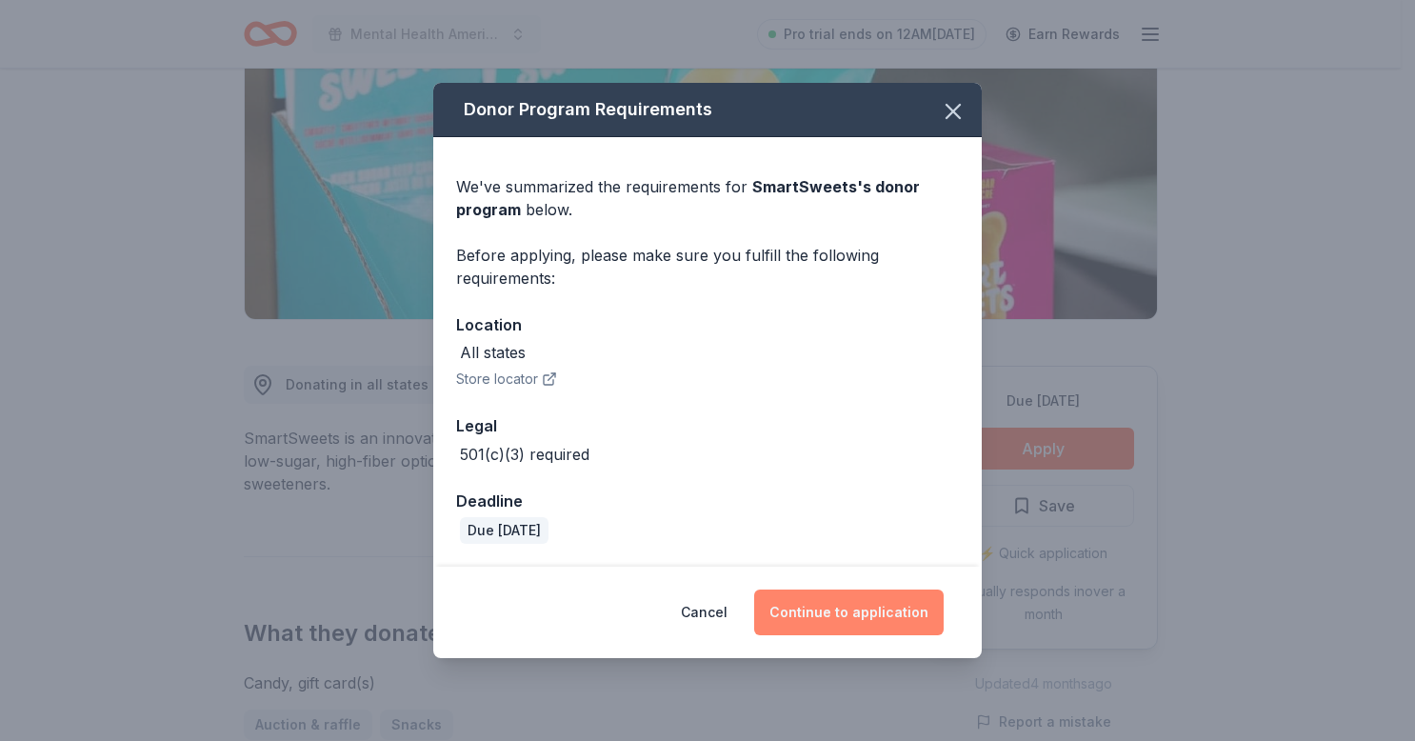
click at [921, 617] on button "Continue to application" at bounding box center [849, 613] width 190 height 46
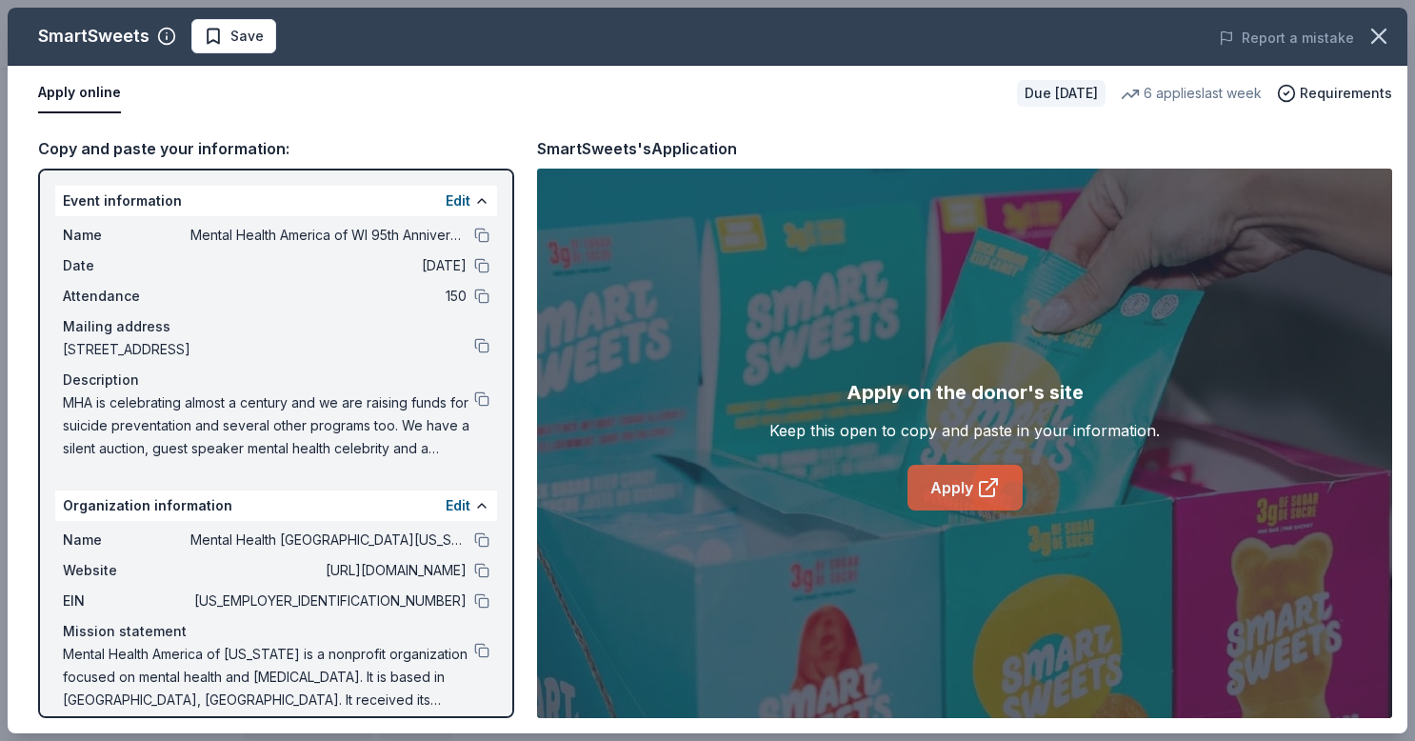
click at [962, 478] on link "Apply" at bounding box center [965, 488] width 115 height 46
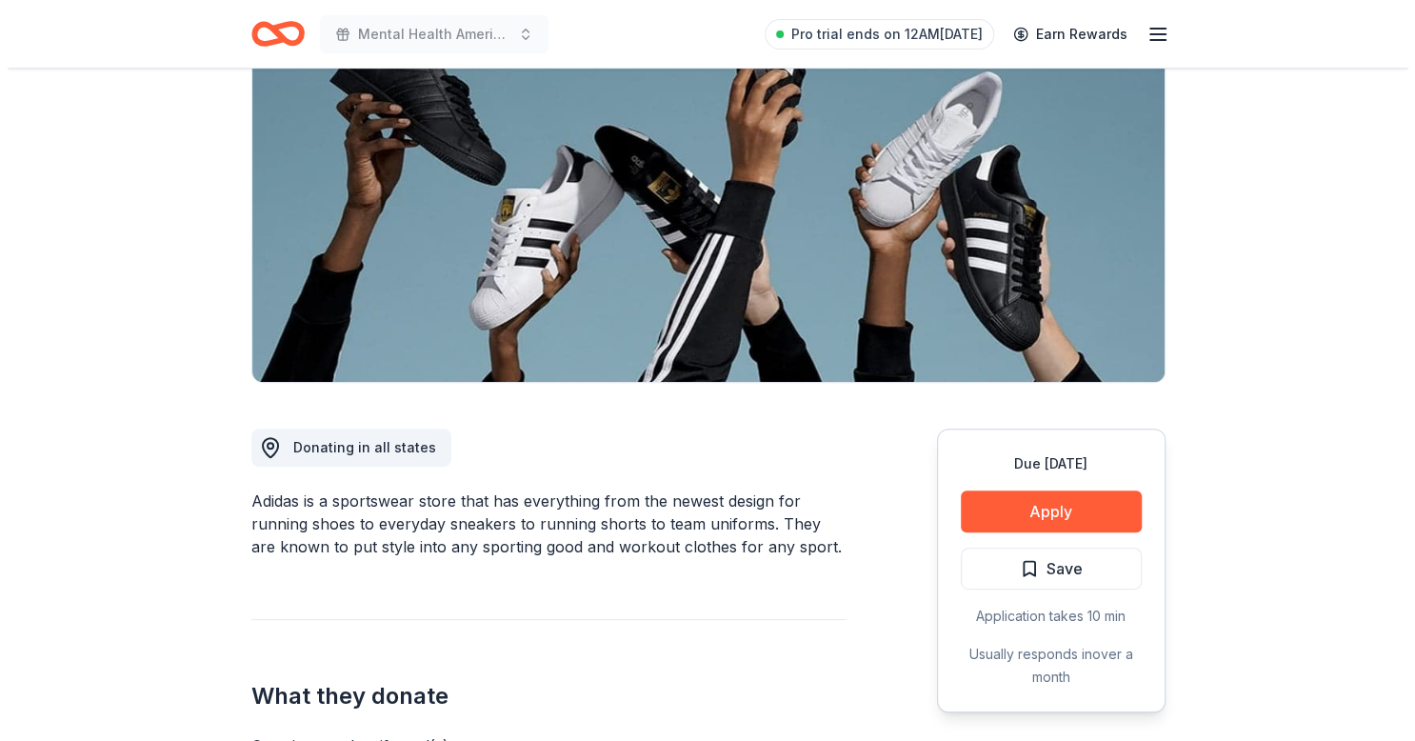
scroll to position [207, 0]
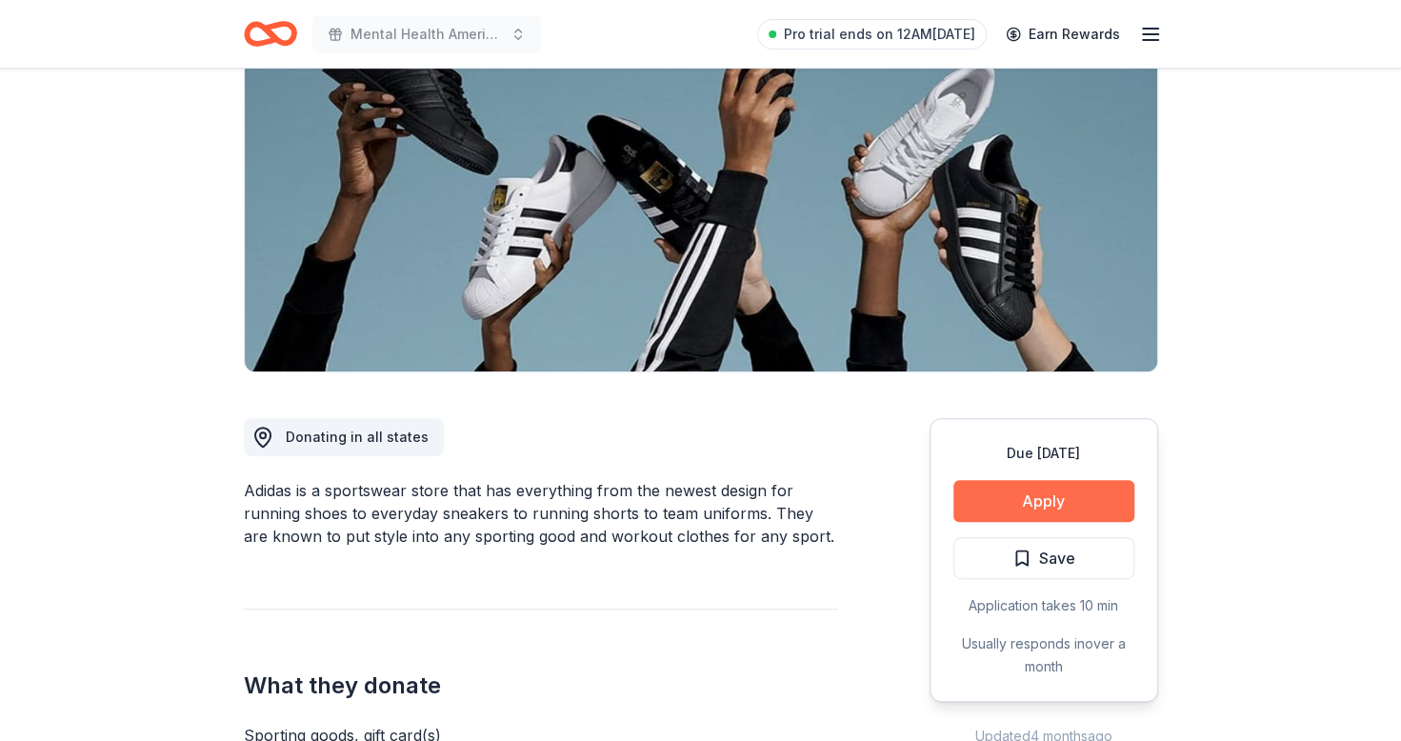
click at [1023, 494] on button "Apply" at bounding box center [1043, 501] width 181 height 42
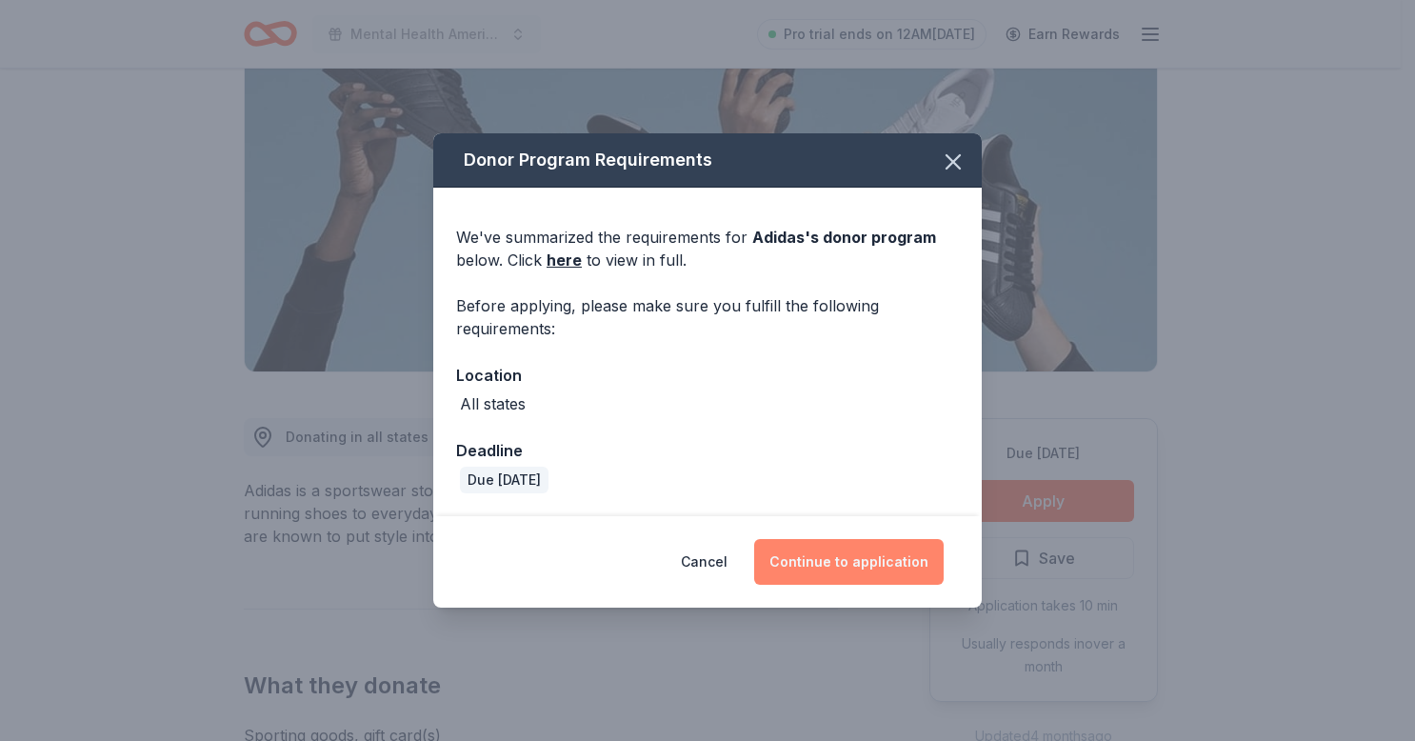
click at [812, 559] on button "Continue to application" at bounding box center [849, 562] width 190 height 46
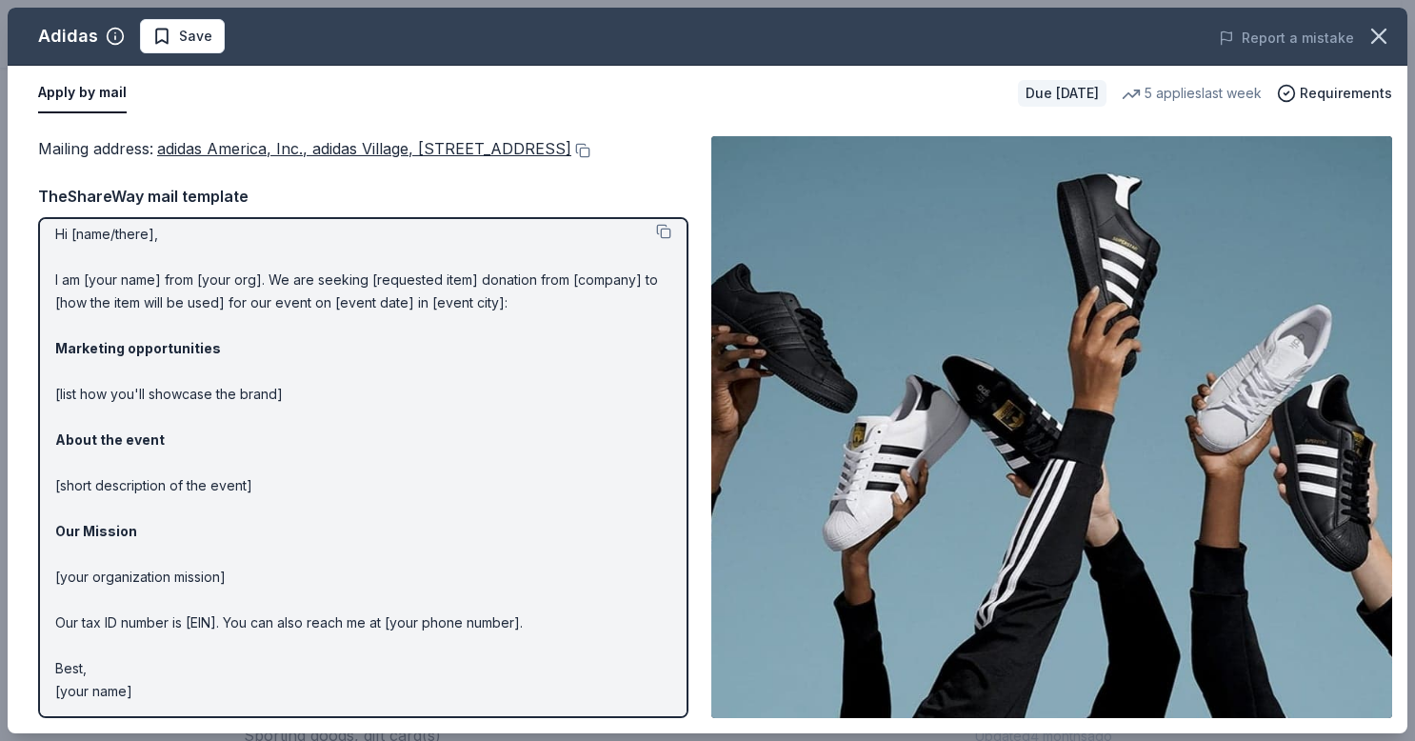
scroll to position [10, 0]
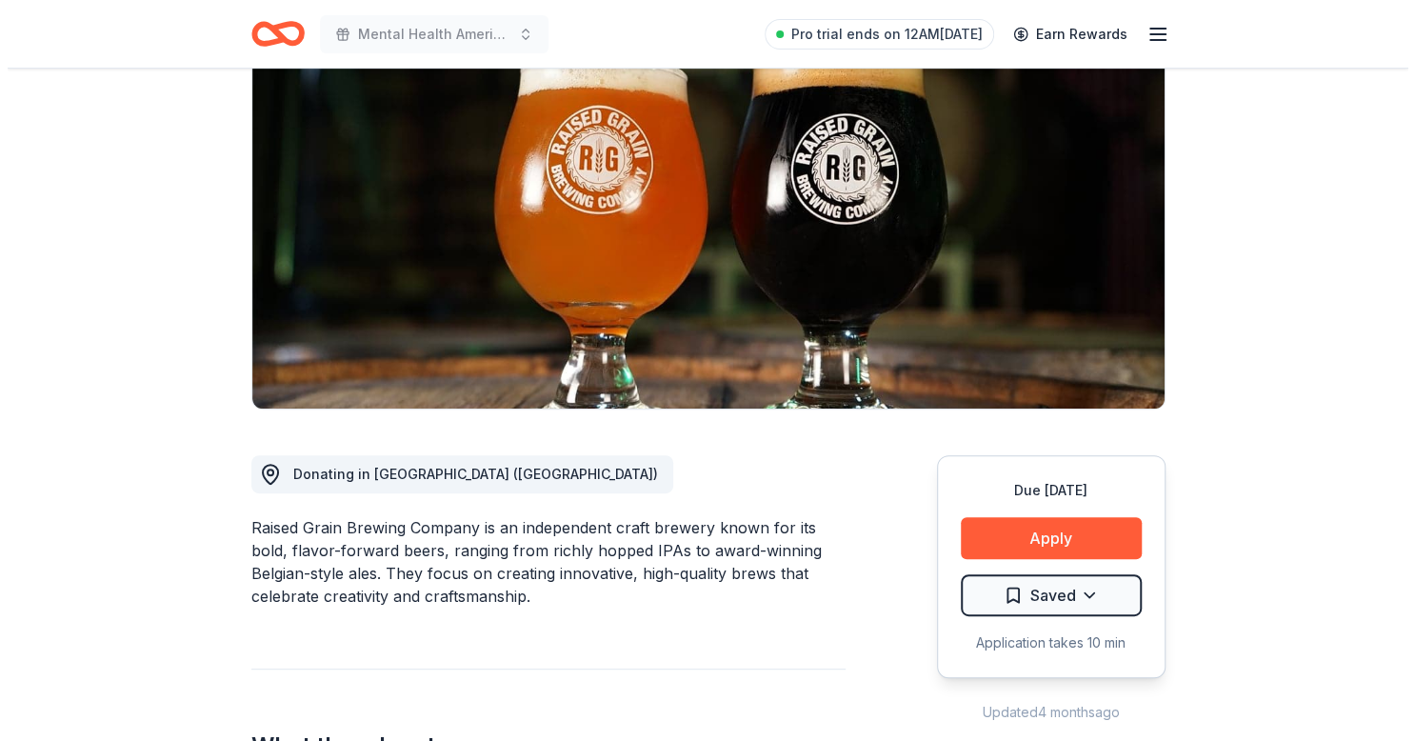
scroll to position [179, 0]
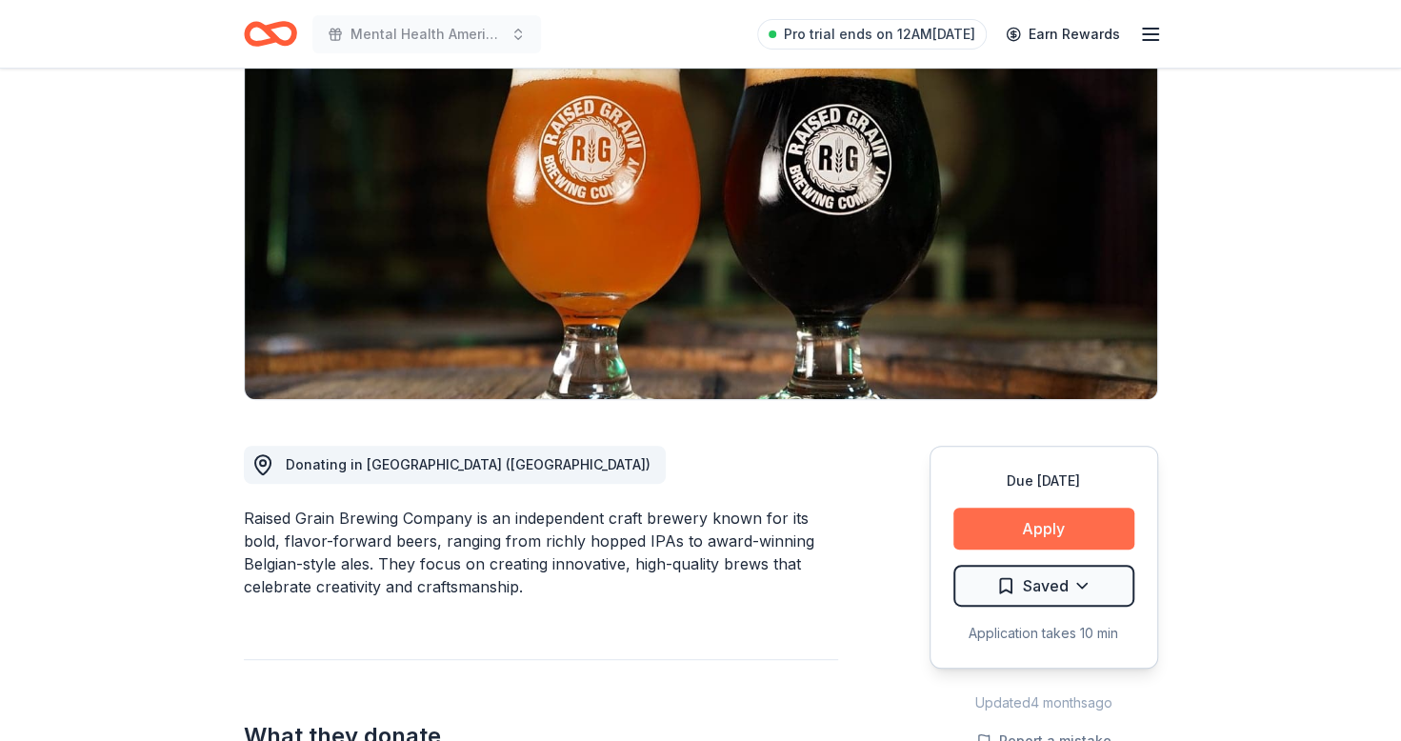
click at [1004, 522] on button "Apply" at bounding box center [1043, 529] width 181 height 42
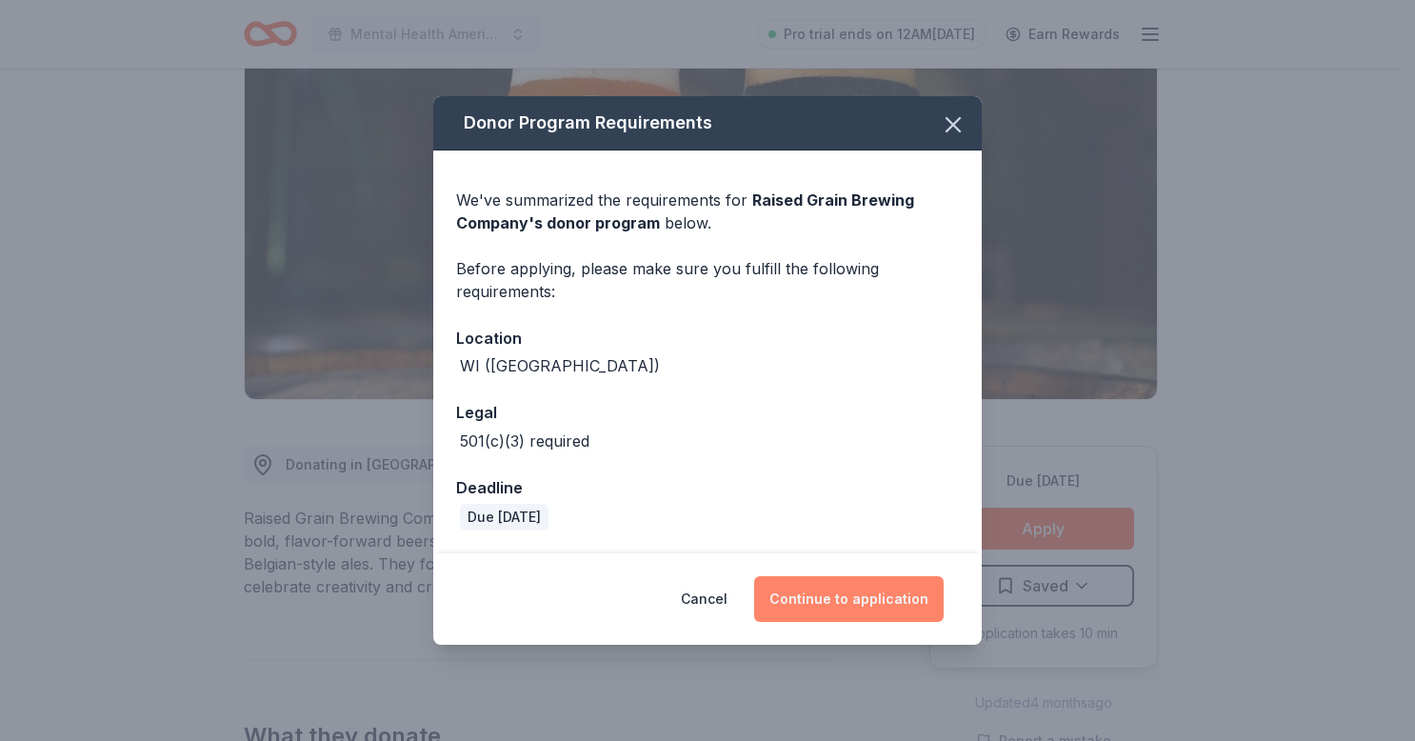
click at [854, 592] on button "Continue to application" at bounding box center [849, 599] width 190 height 46
